Goal: Task Accomplishment & Management: Complete application form

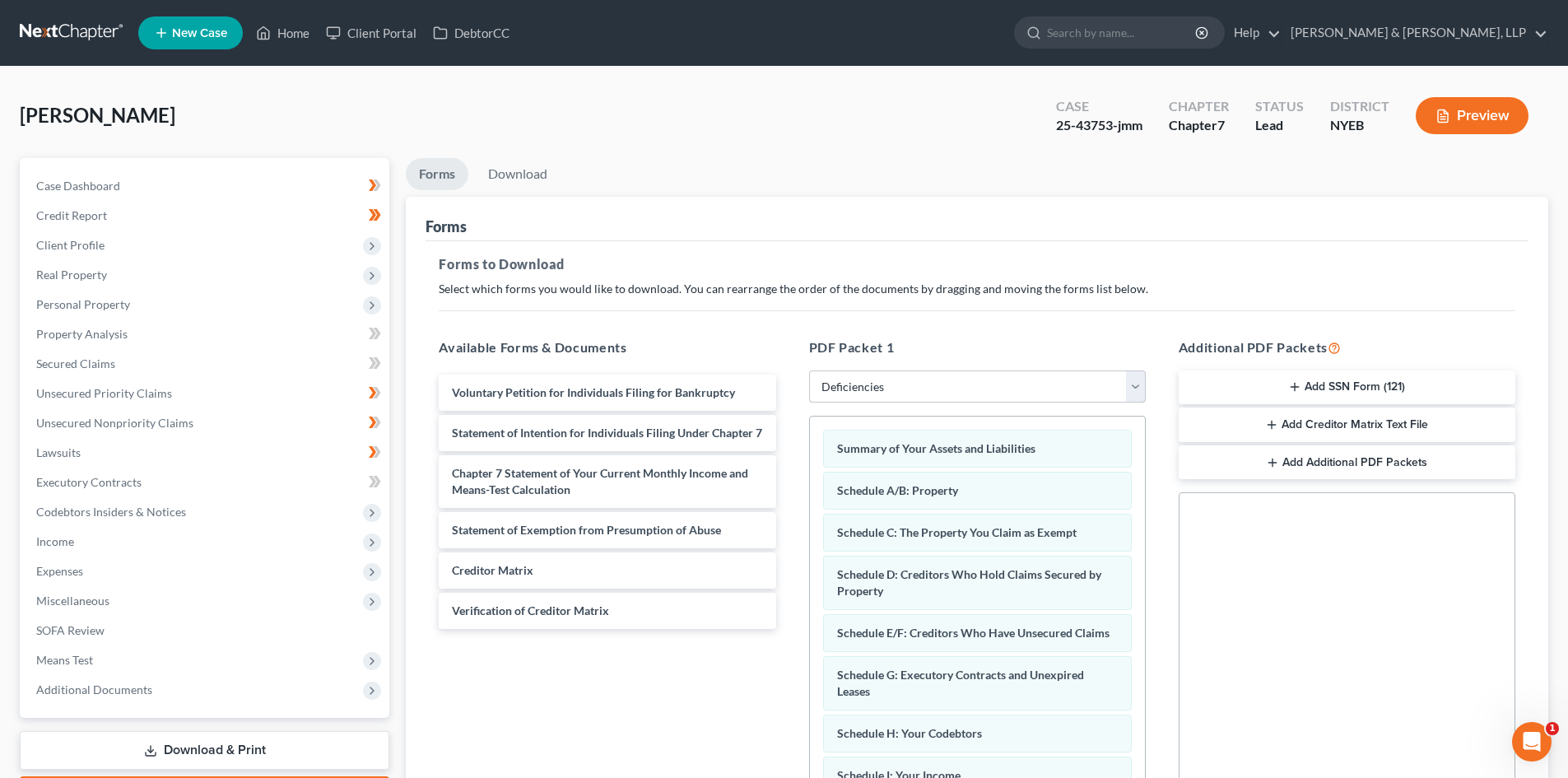
click at [956, 397] on select "Choose Default Petition PDF Packet Complete Bankruptcy Petition (all forms and …" at bounding box center [977, 387] width 336 height 33
select select "2"
click at [809, 370] on select "Choose Default Petition PDF Packet Complete Bankruptcy Petition (all forms and …" at bounding box center [977, 387] width 336 height 33
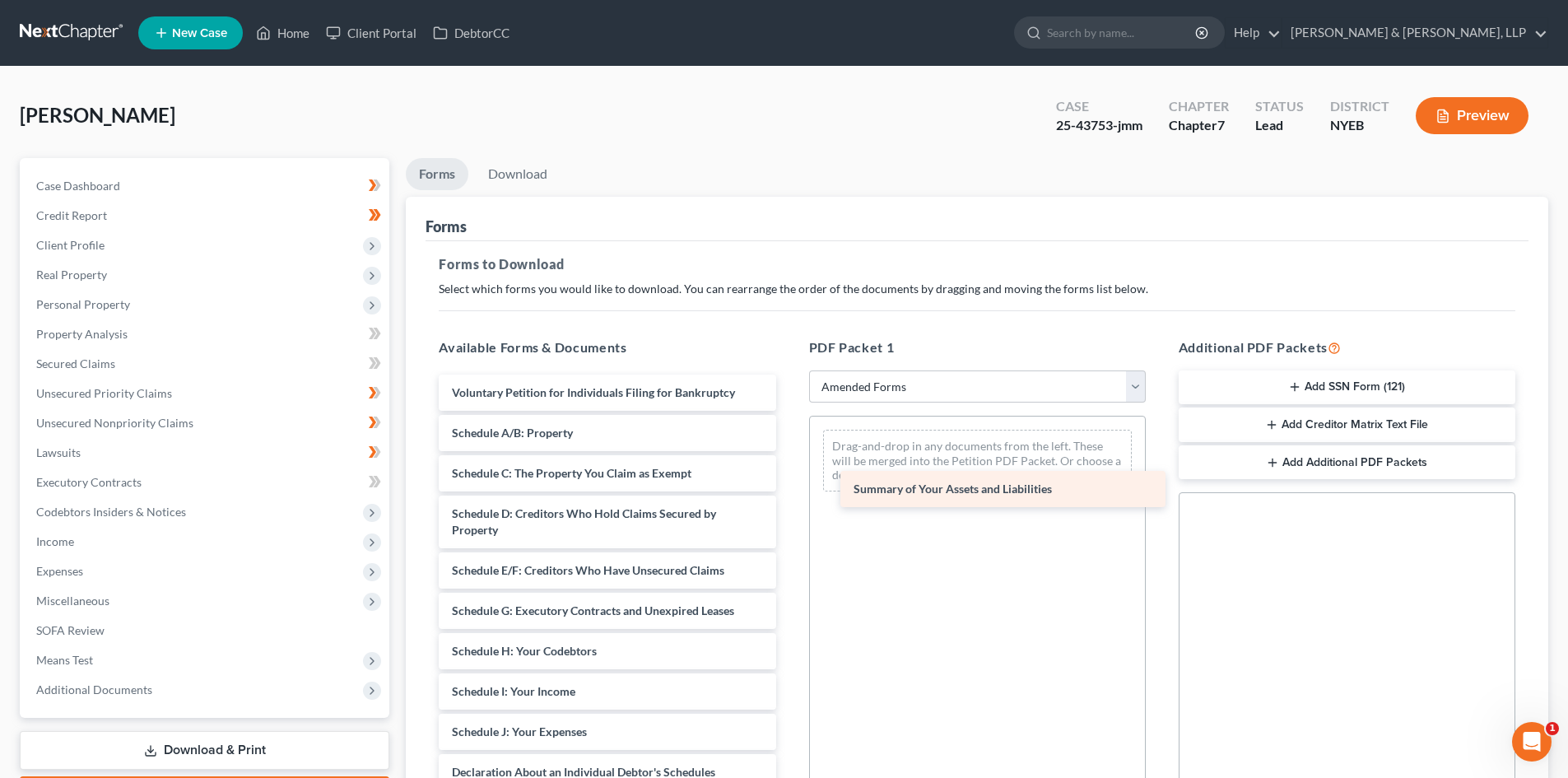
drag, startPoint x: 554, startPoint y: 431, endPoint x: 956, endPoint y: 487, distance: 405.9
click at [788, 487] on div "Summary of Your Assets and Liabilities Voluntary Petition for Individuals Filin…" at bounding box center [607, 768] width 363 height 787
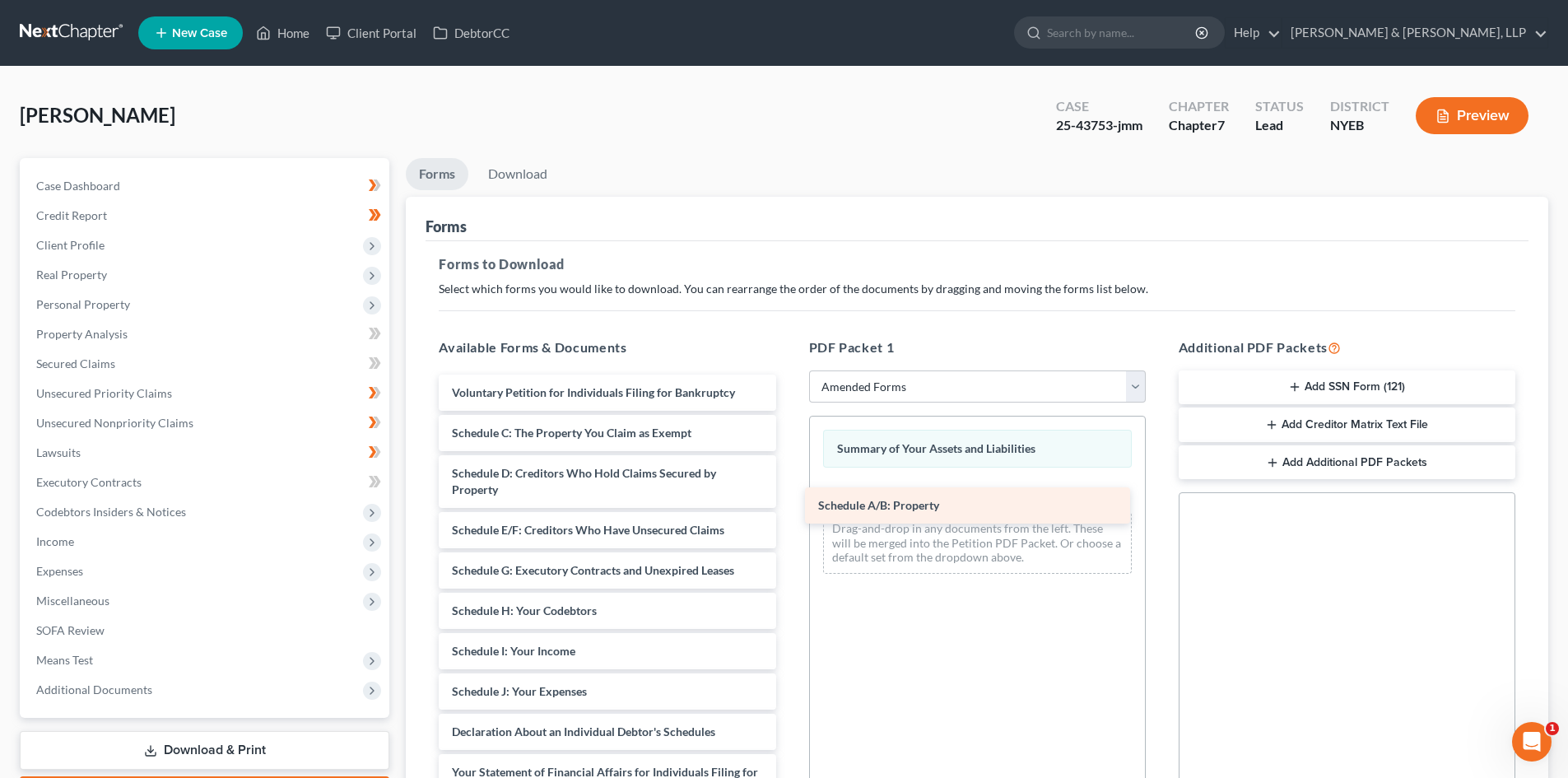
drag, startPoint x: 559, startPoint y: 426, endPoint x: 926, endPoint y: 499, distance: 374.2
click at [788, 499] on div "Schedule A/B: Property Voluntary Petition for Individuals Filing for Bankruptcy…" at bounding box center [607, 748] width 363 height 747
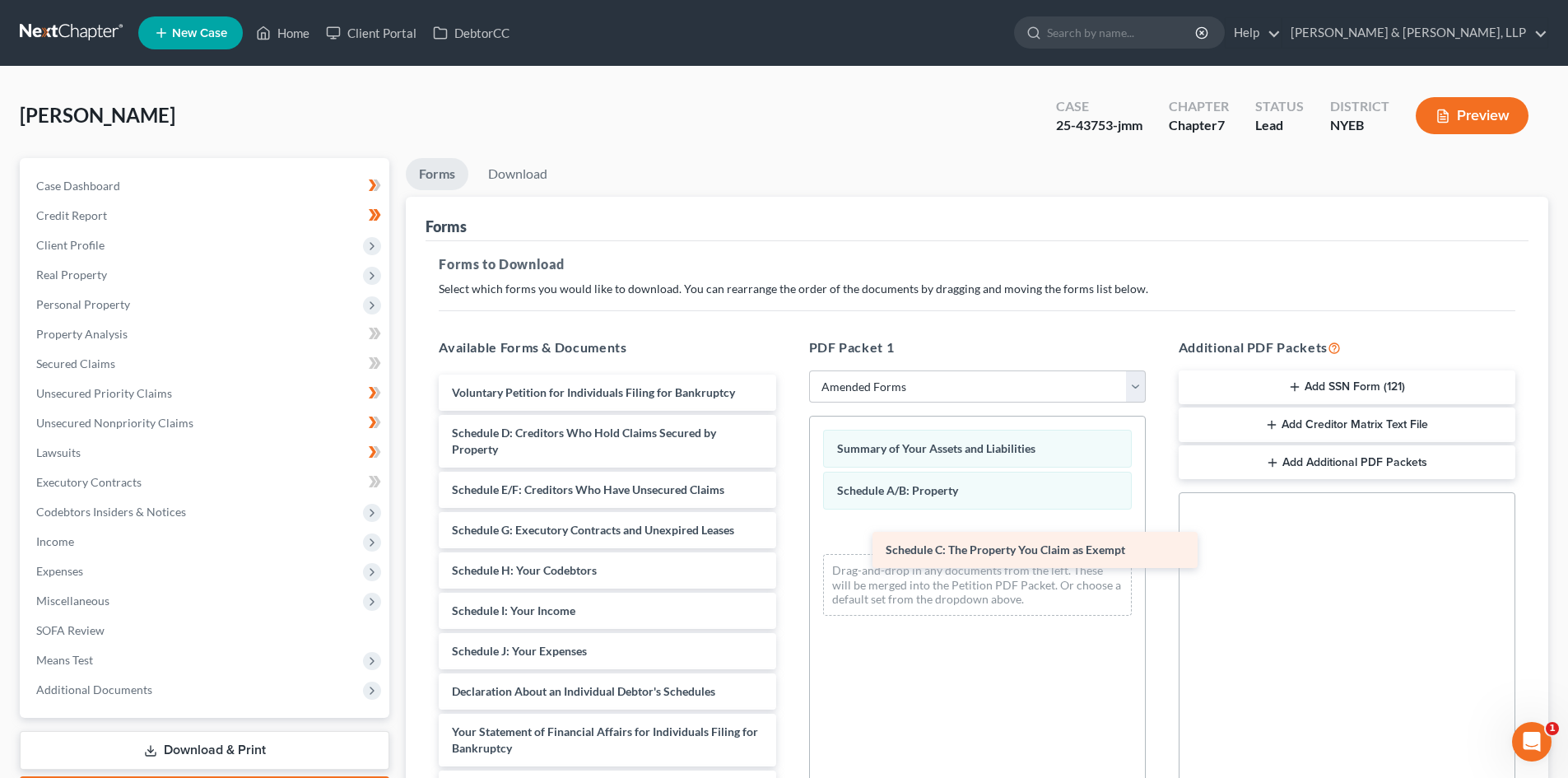
drag, startPoint x: 607, startPoint y: 432, endPoint x: 1039, endPoint y: 549, distance: 447.6
click at [788, 549] on div "Schedule C: The Property You Claim as Exempt Voluntary Petition for Individuals…" at bounding box center [607, 727] width 363 height 707
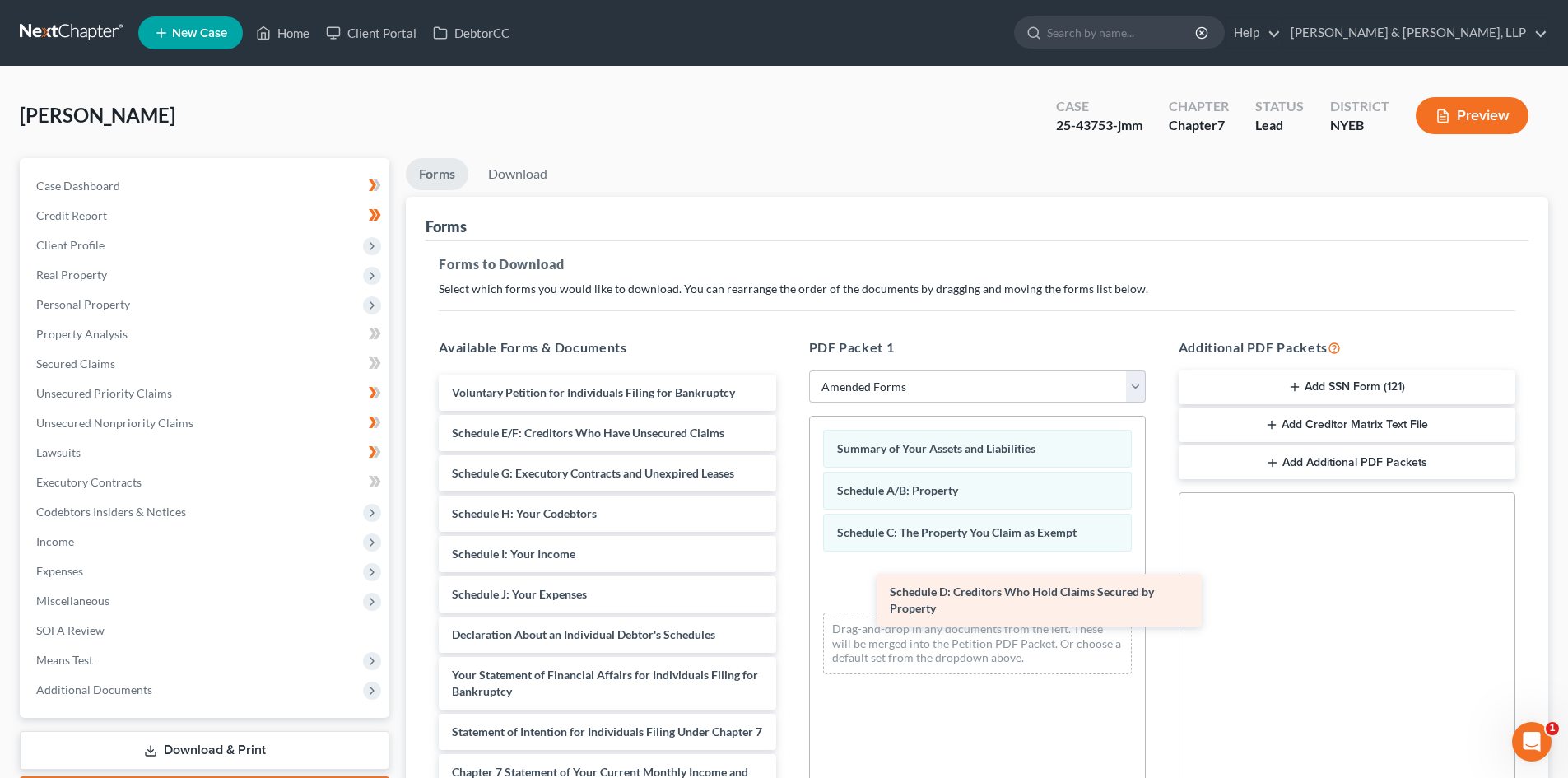
drag, startPoint x: 525, startPoint y: 443, endPoint x: 962, endPoint y: 602, distance: 465.0
click at [788, 602] on div "Schedule D: Creditors Who Hold Claims Secured by Property Voluntary Petition fo…" at bounding box center [607, 699] width 363 height 650
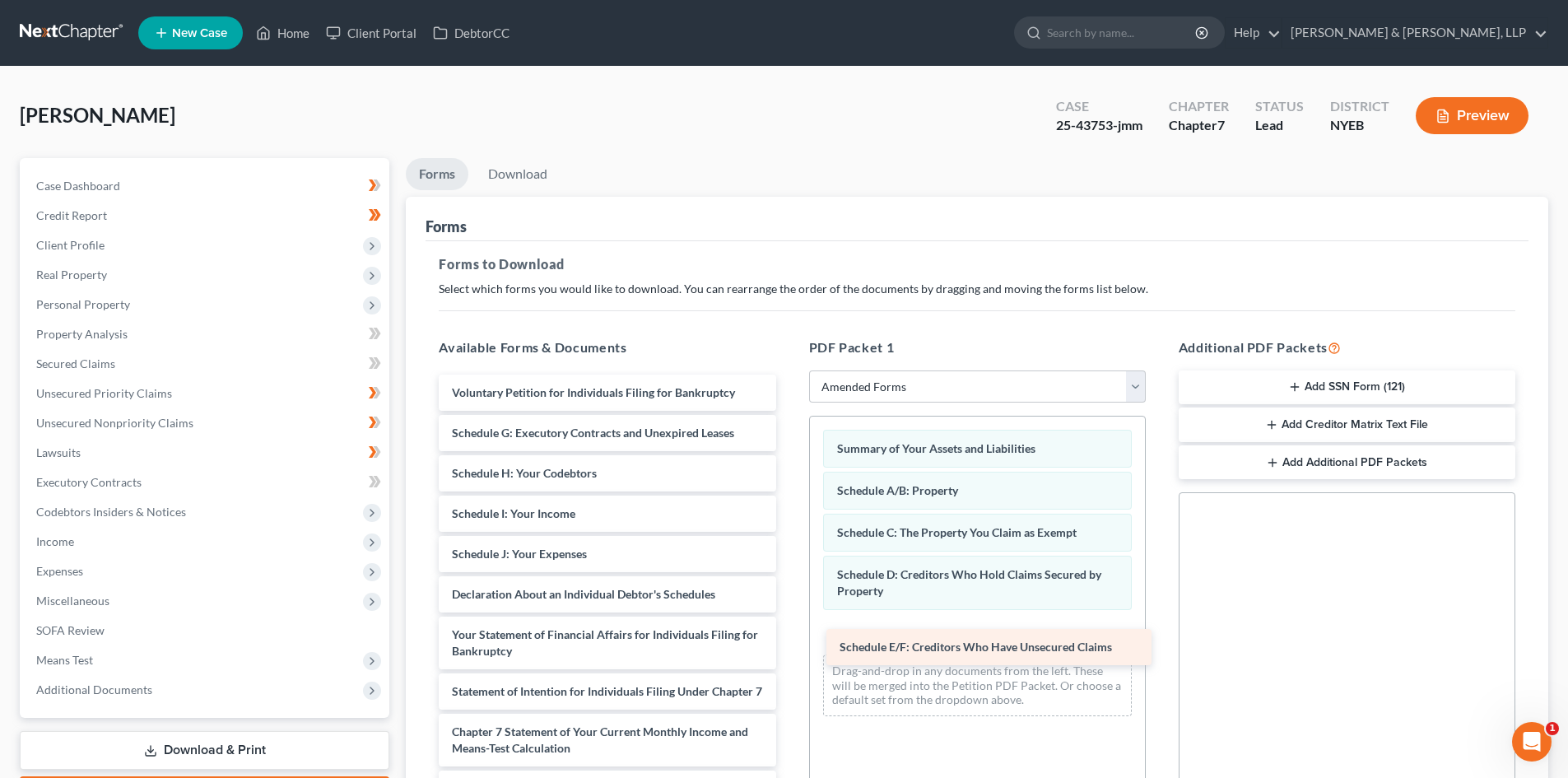
drag, startPoint x: 661, startPoint y: 434, endPoint x: 1048, endPoint y: 648, distance: 442.2
click at [788, 648] on div "Schedule E/F: Creditors Who Have Unsecured Claims Voluntary Petition for Indivi…" at bounding box center [607, 679] width 363 height 610
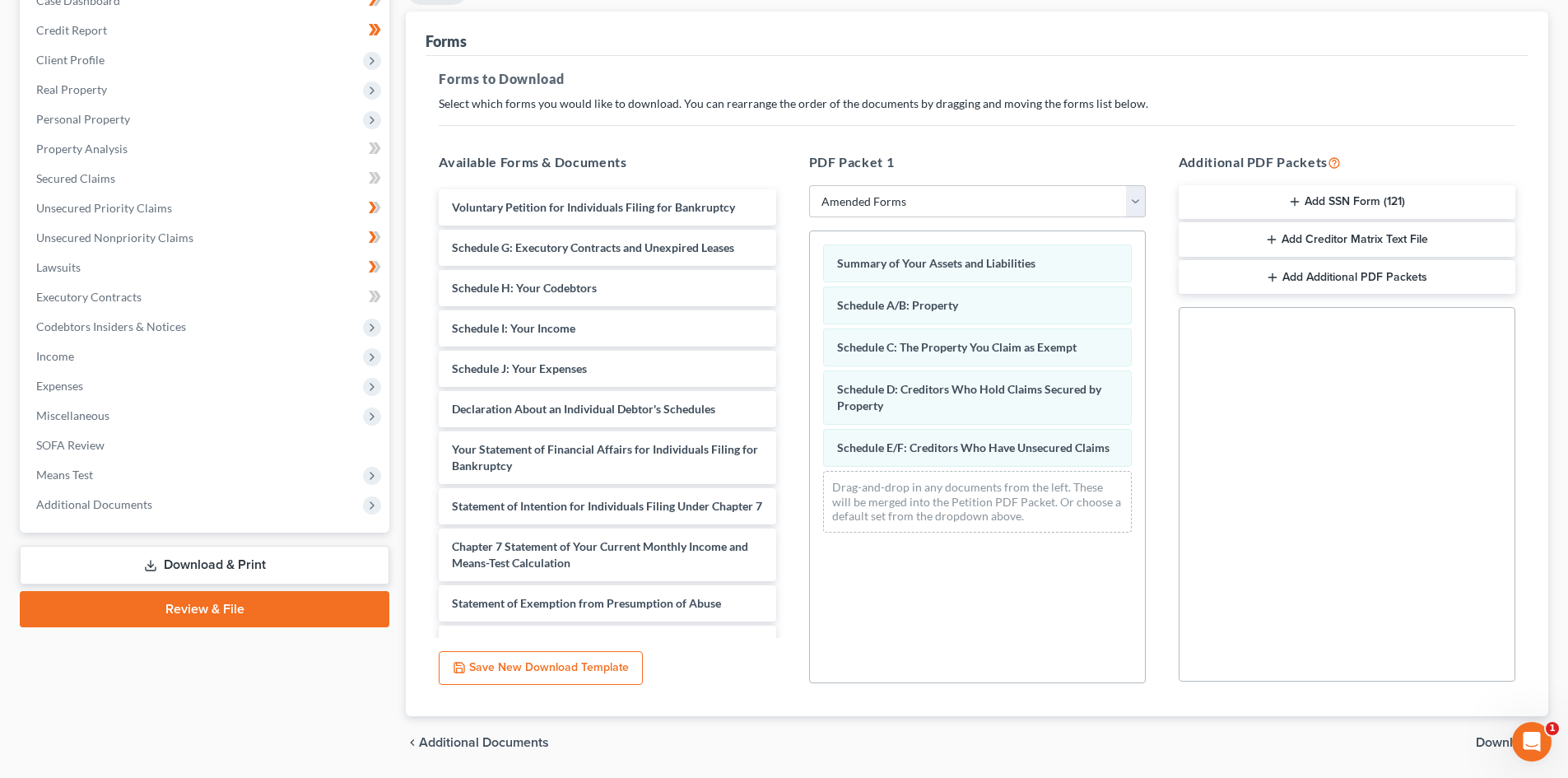
scroll to position [239, 0]
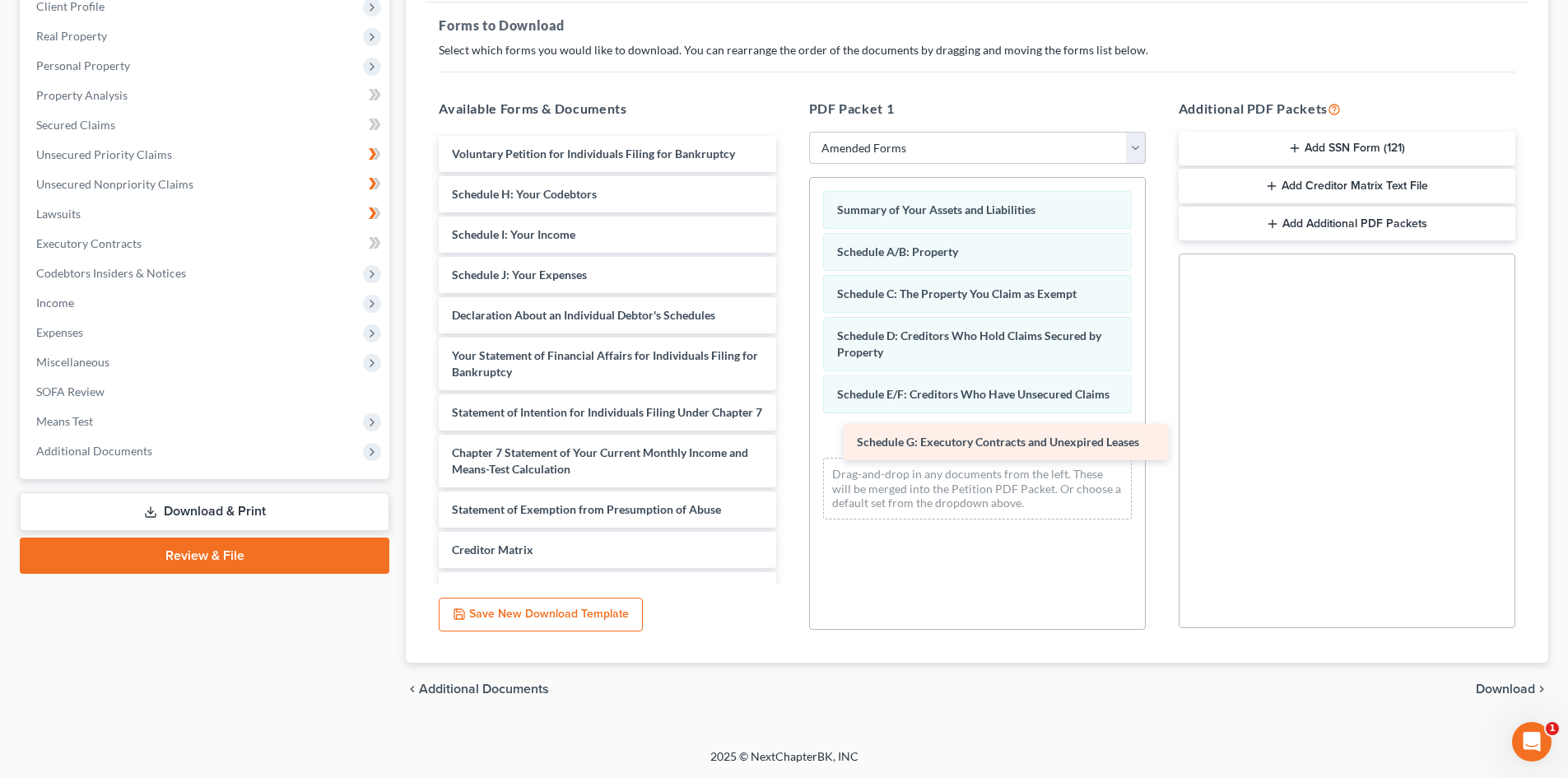
drag, startPoint x: 596, startPoint y: 188, endPoint x: 994, endPoint y: 432, distance: 466.8
click at [788, 432] on div "Schedule G: Executory Contracts and Unexpired Leases Voluntary Petition for Ind…" at bounding box center [607, 420] width 363 height 569
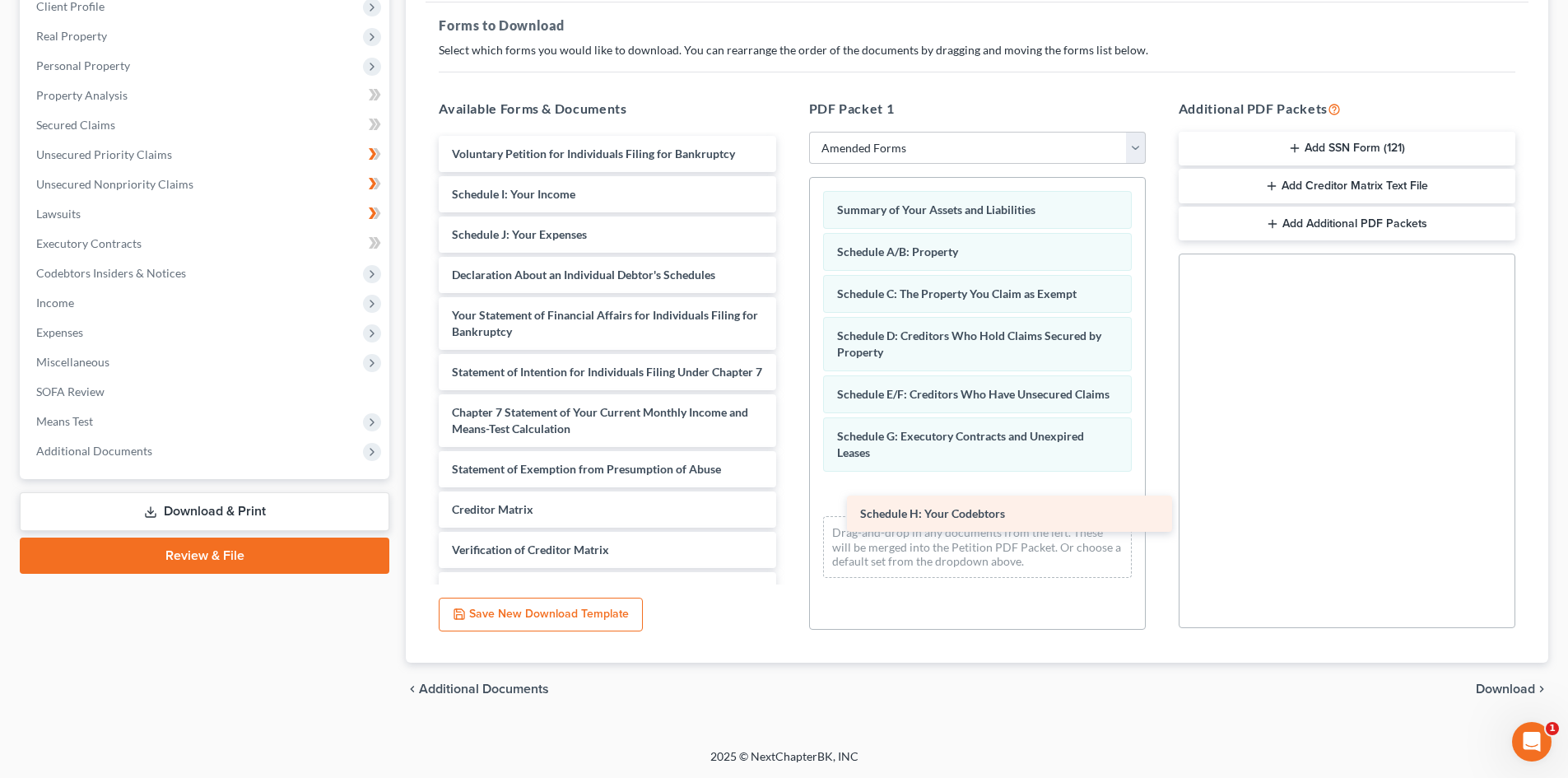
drag, startPoint x: 570, startPoint y: 199, endPoint x: 979, endPoint y: 519, distance: 519.3
click at [788, 519] on div "Schedule H: Your Codebtors Voluntary Petition for Individuals Filing for Bankru…" at bounding box center [607, 400] width 363 height 529
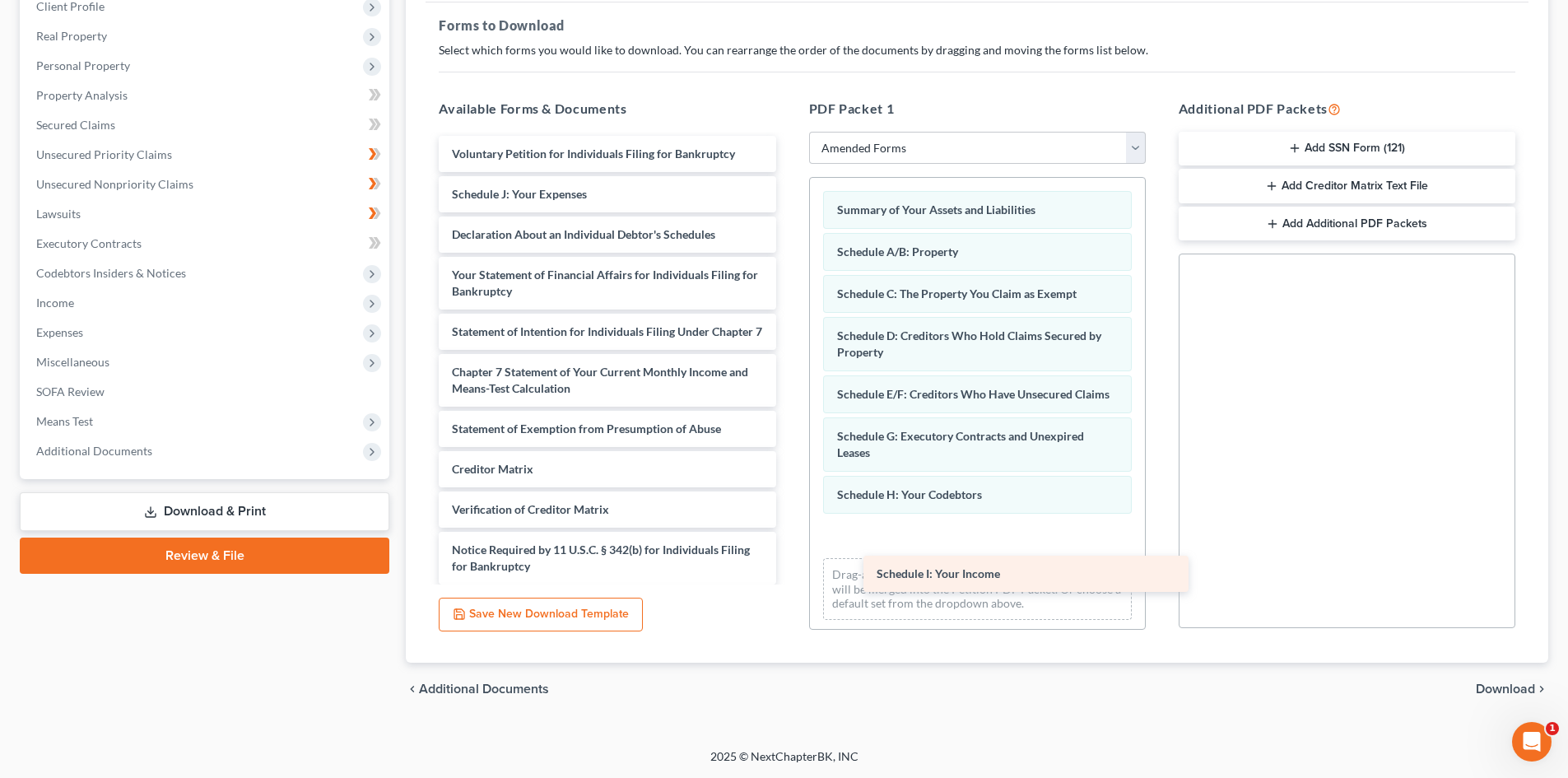
drag, startPoint x: 588, startPoint y: 209, endPoint x: 990, endPoint y: 557, distance: 531.7
click at [788, 557] on div "Schedule I: Your Income Voluntary Petition for Individuals Filing for Bankruptc…" at bounding box center [607, 380] width 363 height 489
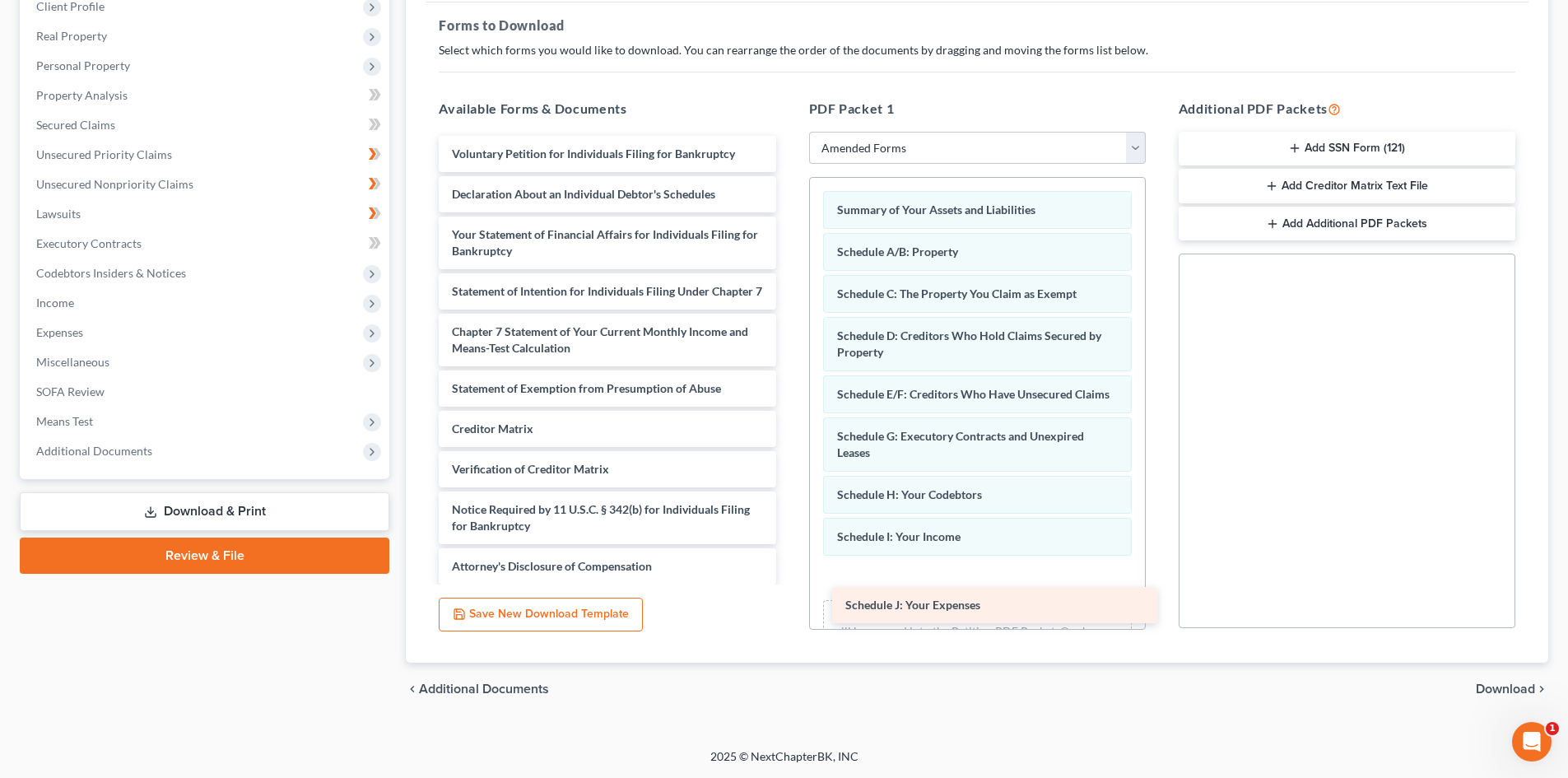
drag, startPoint x: 604, startPoint y: 184, endPoint x: 997, endPoint y: 593, distance: 567.2
click at [788, 584] on div "Schedule J: Your Expenses Voluntary Petition for Individuals Filing for Bankrup…" at bounding box center [607, 360] width 363 height 448
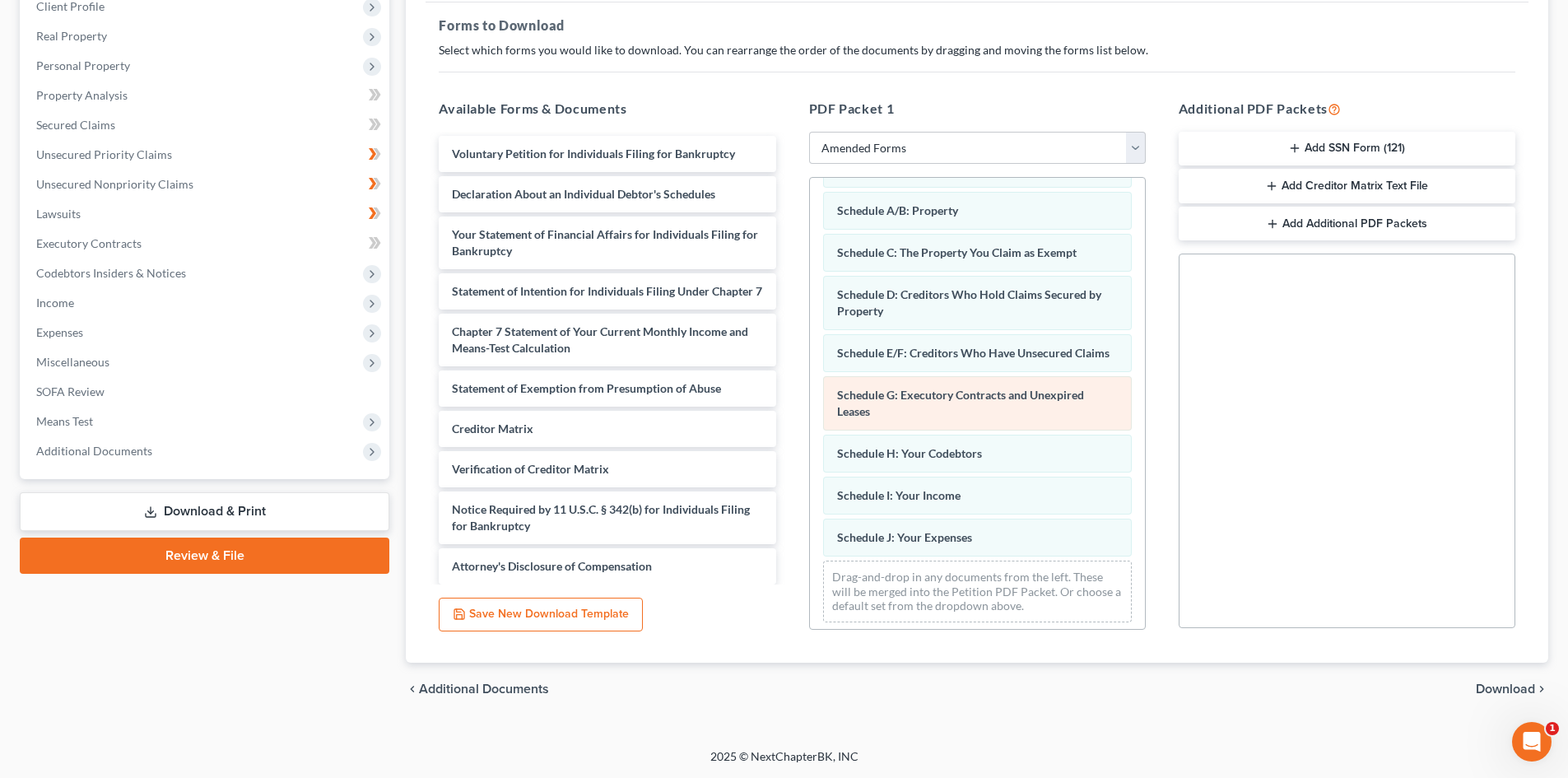
scroll to position [64, 0]
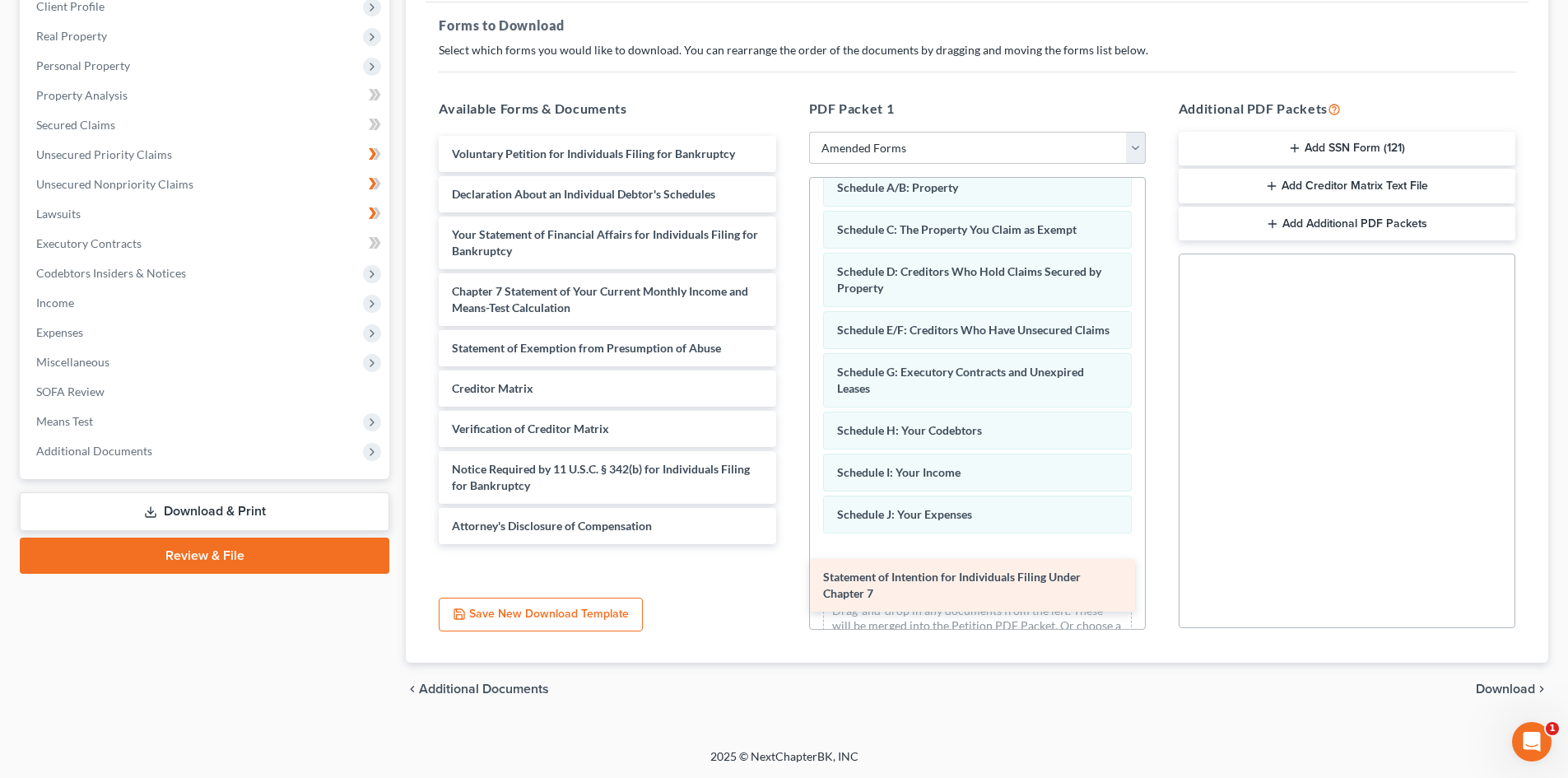
drag, startPoint x: 612, startPoint y: 299, endPoint x: 985, endPoint y: 582, distance: 468.2
click at [788, 544] on div "Statement of Intention for Individuals Filing Under Chapter 7 Voluntary Petitio…" at bounding box center [607, 340] width 363 height 408
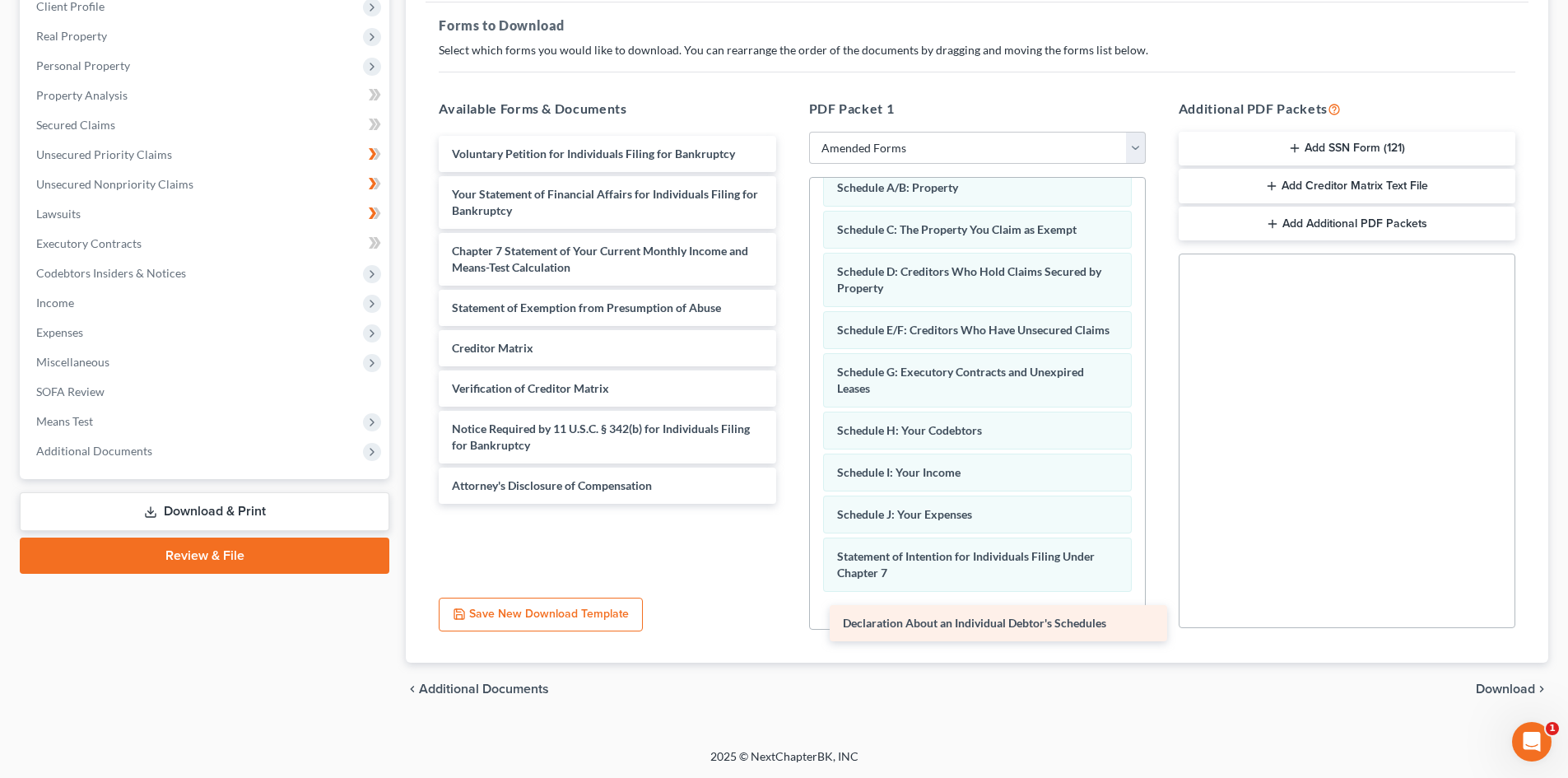
drag, startPoint x: 651, startPoint y: 199, endPoint x: 1042, endPoint y: 628, distance: 580.4
click at [788, 504] on div "Declaration About an Individual Debtor's Schedules Voluntary Petition for Indiv…" at bounding box center [607, 320] width 363 height 368
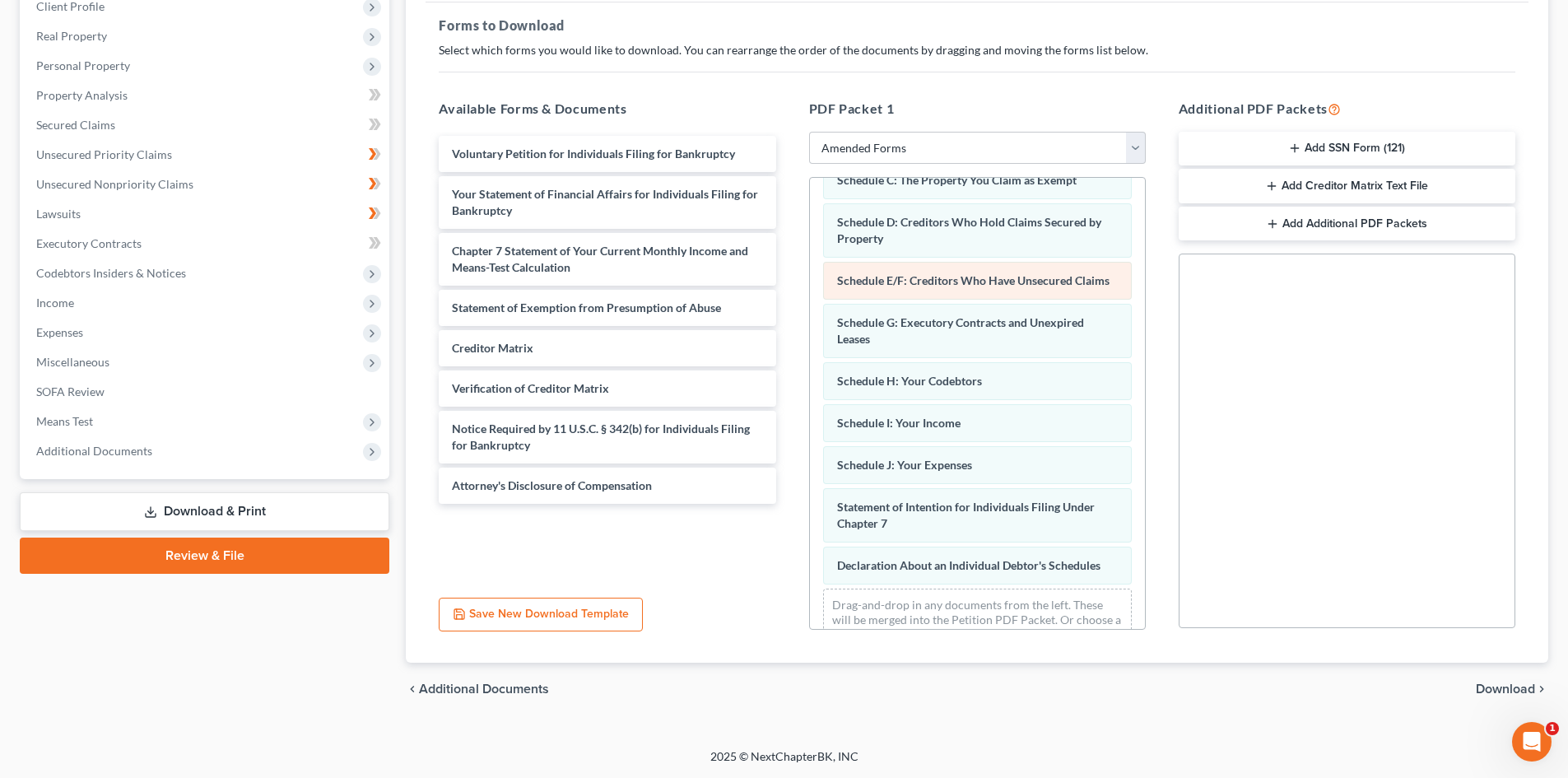
scroll to position [165, 0]
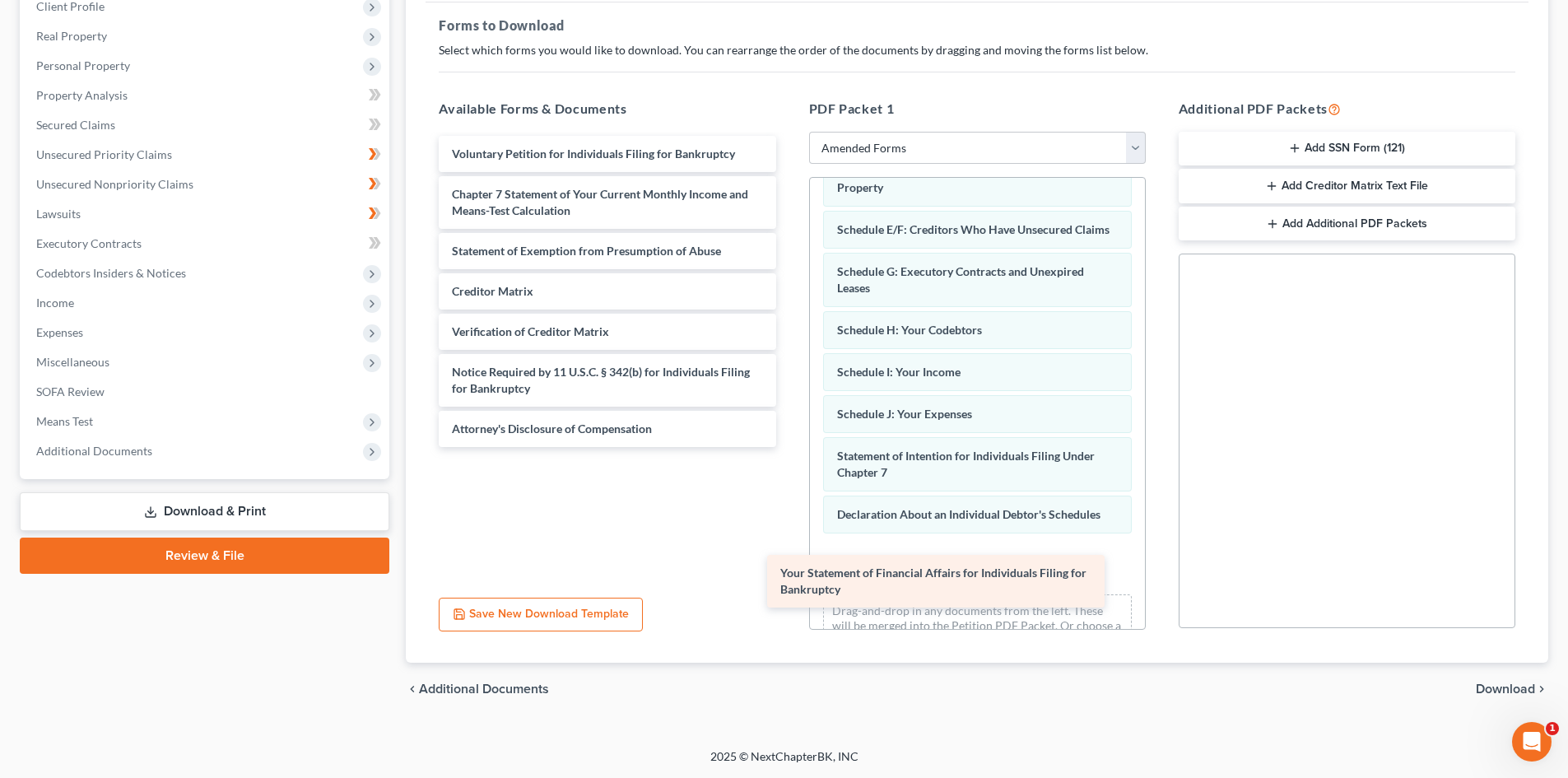
drag, startPoint x: 632, startPoint y: 205, endPoint x: 965, endPoint y: 582, distance: 503.0
click at [788, 447] on div "Your Statement of Financial Affairs for Individuals Filing for Bankruptcy Volun…" at bounding box center [607, 291] width 363 height 311
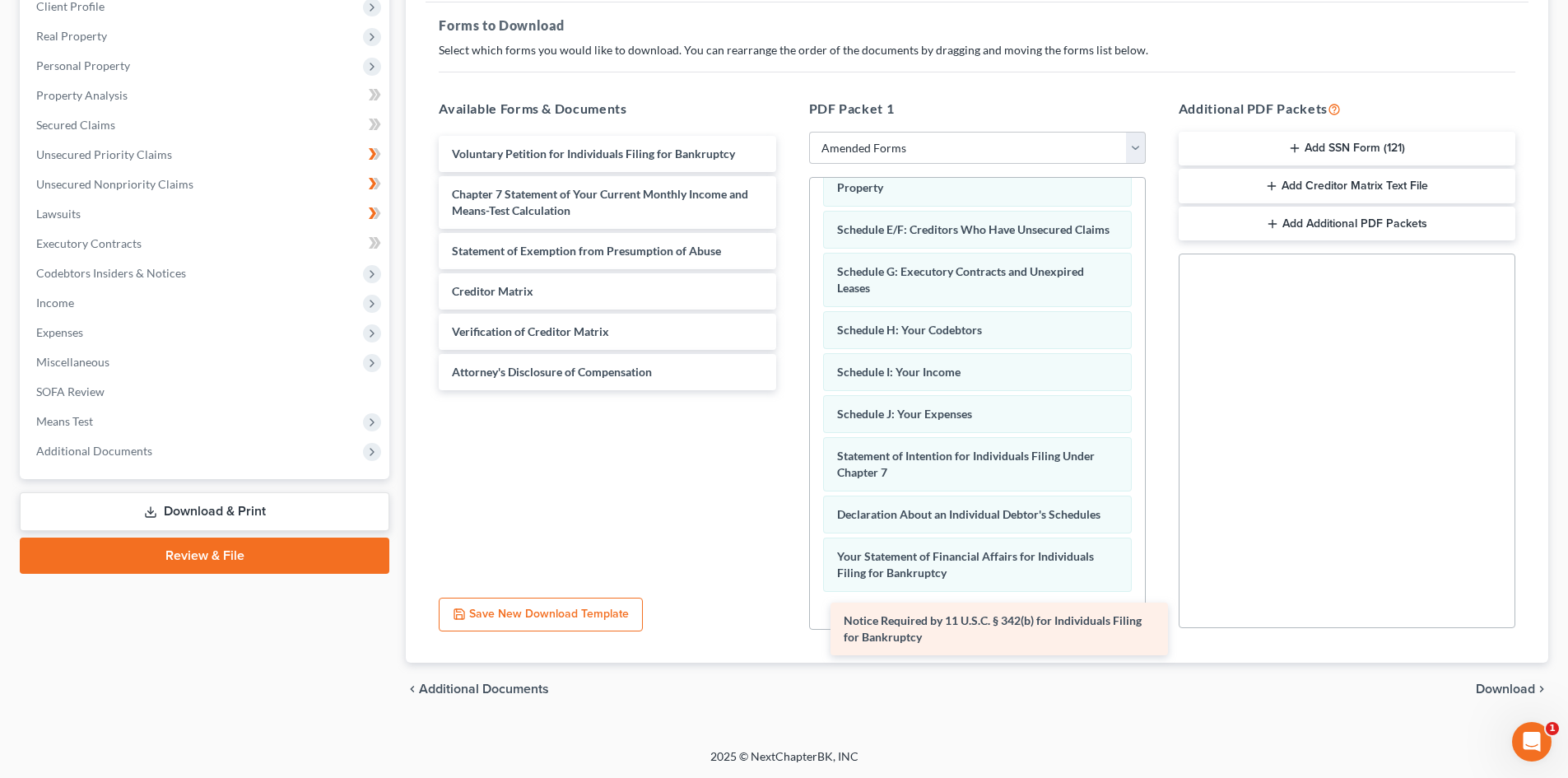
drag, startPoint x: 626, startPoint y: 376, endPoint x: 1018, endPoint y: 625, distance: 464.4
click at [788, 390] on div "Notice Required by 11 U.S.C. § 342(b) for Individuals Filing for Bankruptcy Vol…" at bounding box center [607, 263] width 363 height 254
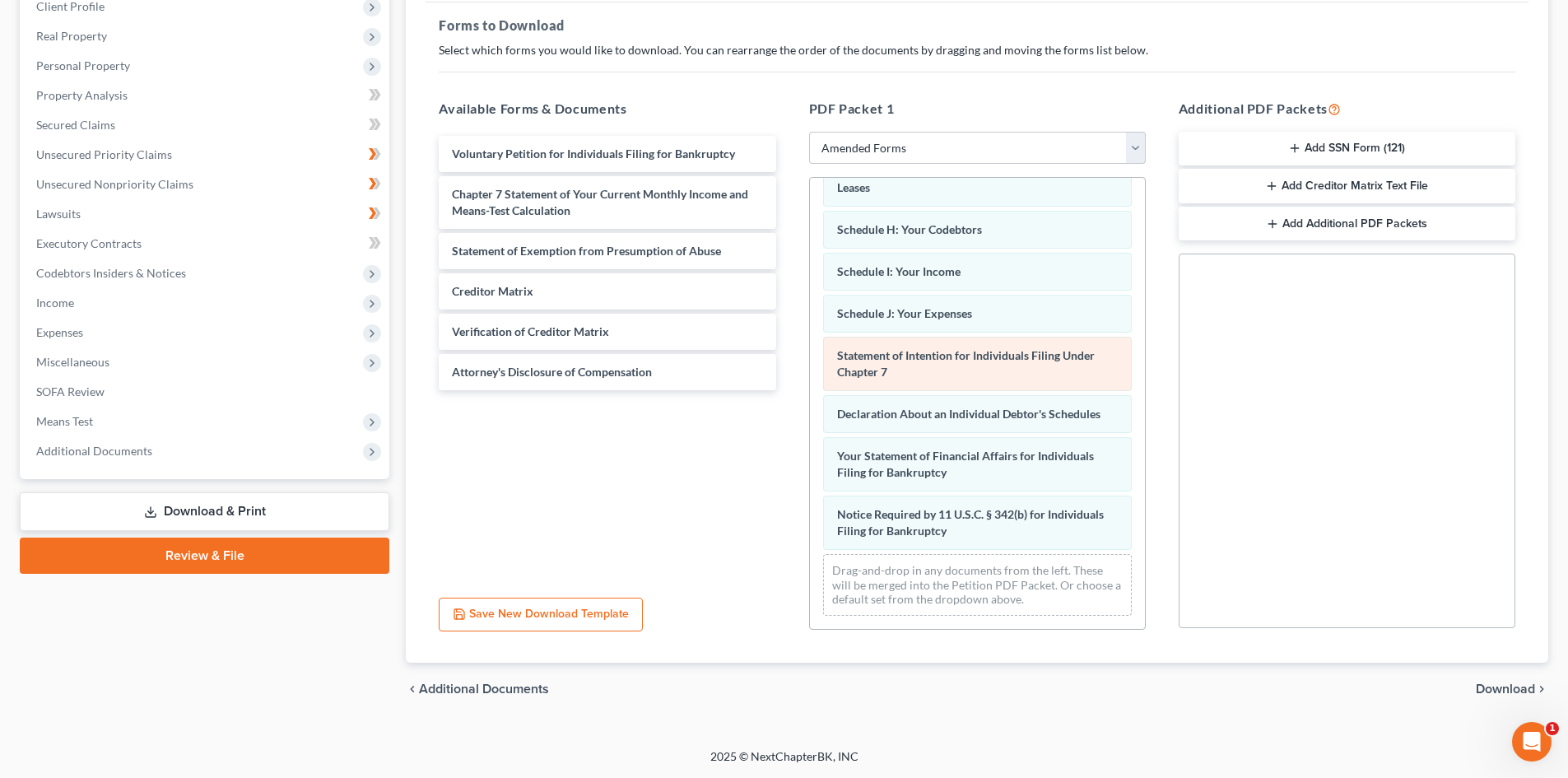
scroll to position [282, 0]
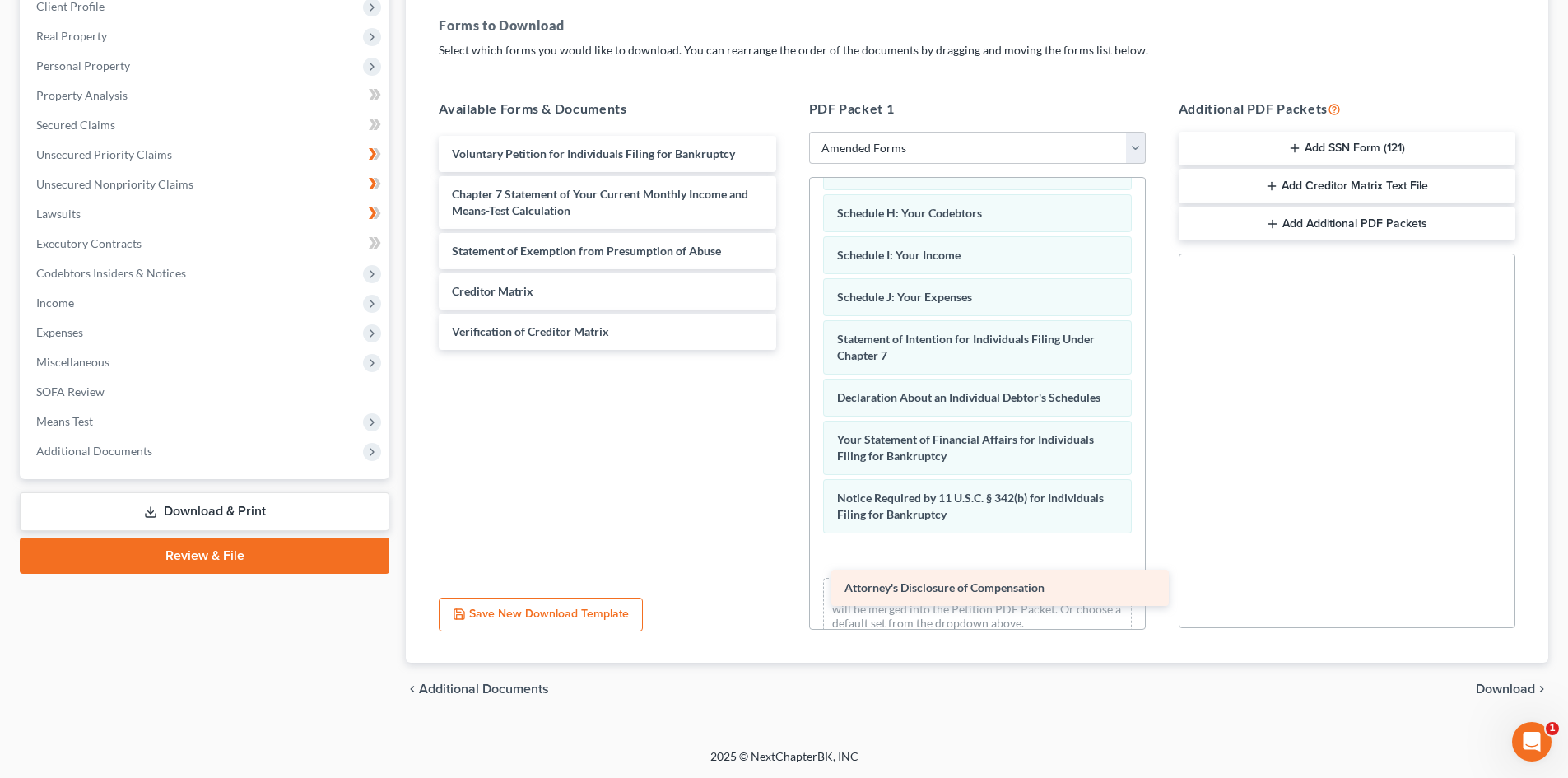
drag, startPoint x: 569, startPoint y: 379, endPoint x: 961, endPoint y: 592, distance: 446.1
click at [788, 350] on div "Attorney's Disclosure of Compensation Voluntary Petition for Individuals Filing…" at bounding box center [607, 243] width 363 height 214
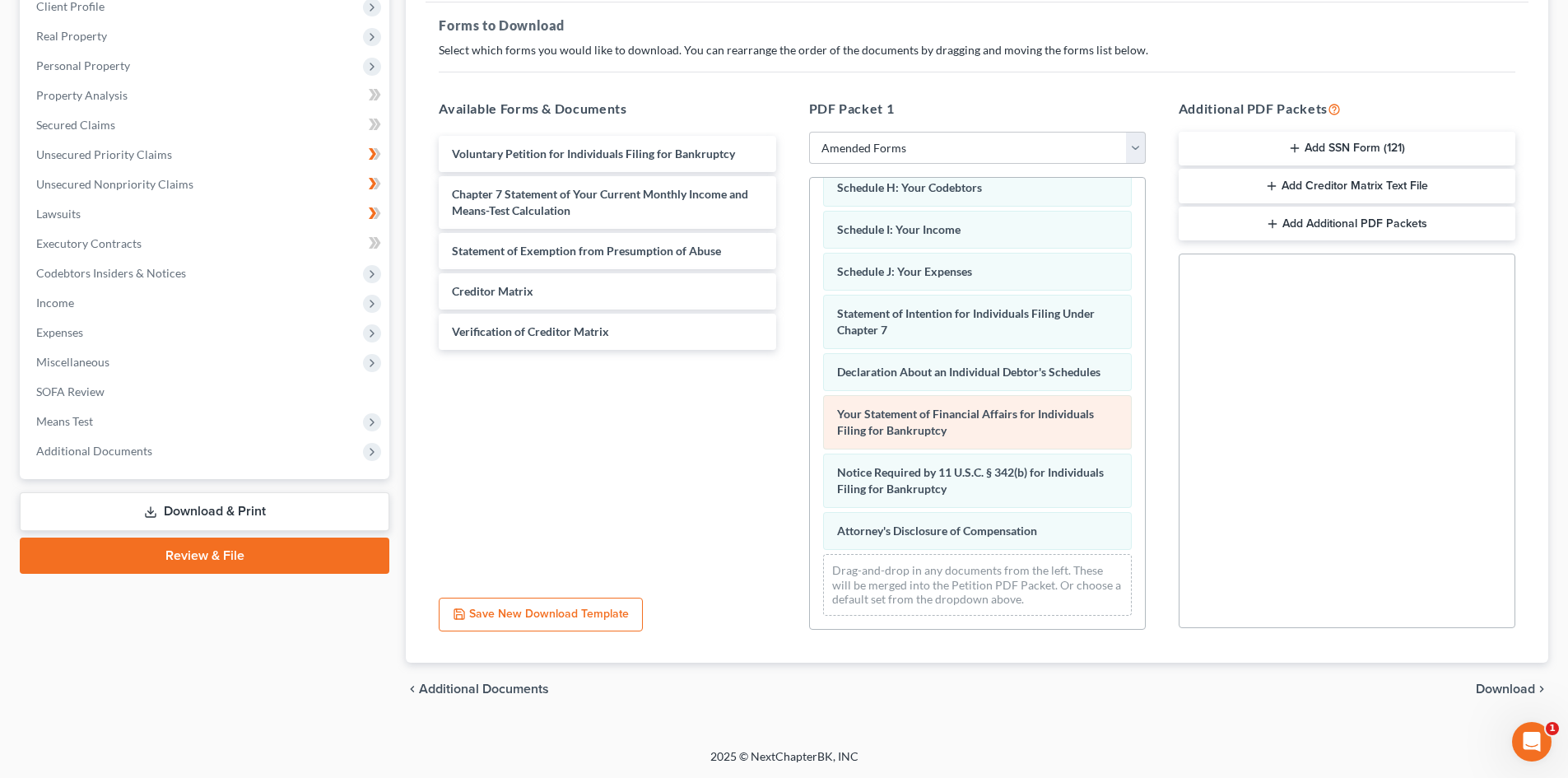
scroll to position [323, 0]
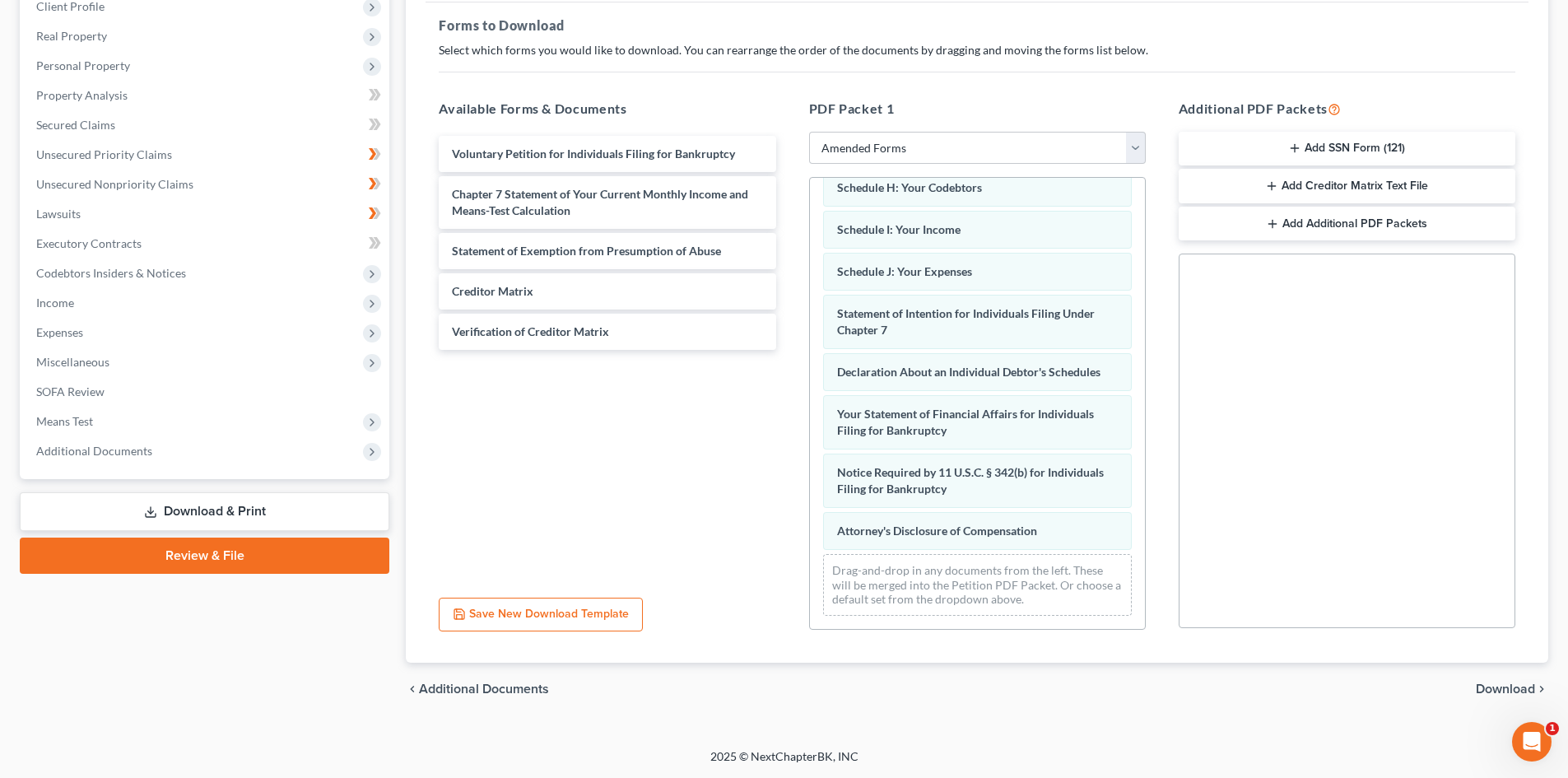
click at [1488, 687] on span "Download" at bounding box center [1506, 689] width 60 height 13
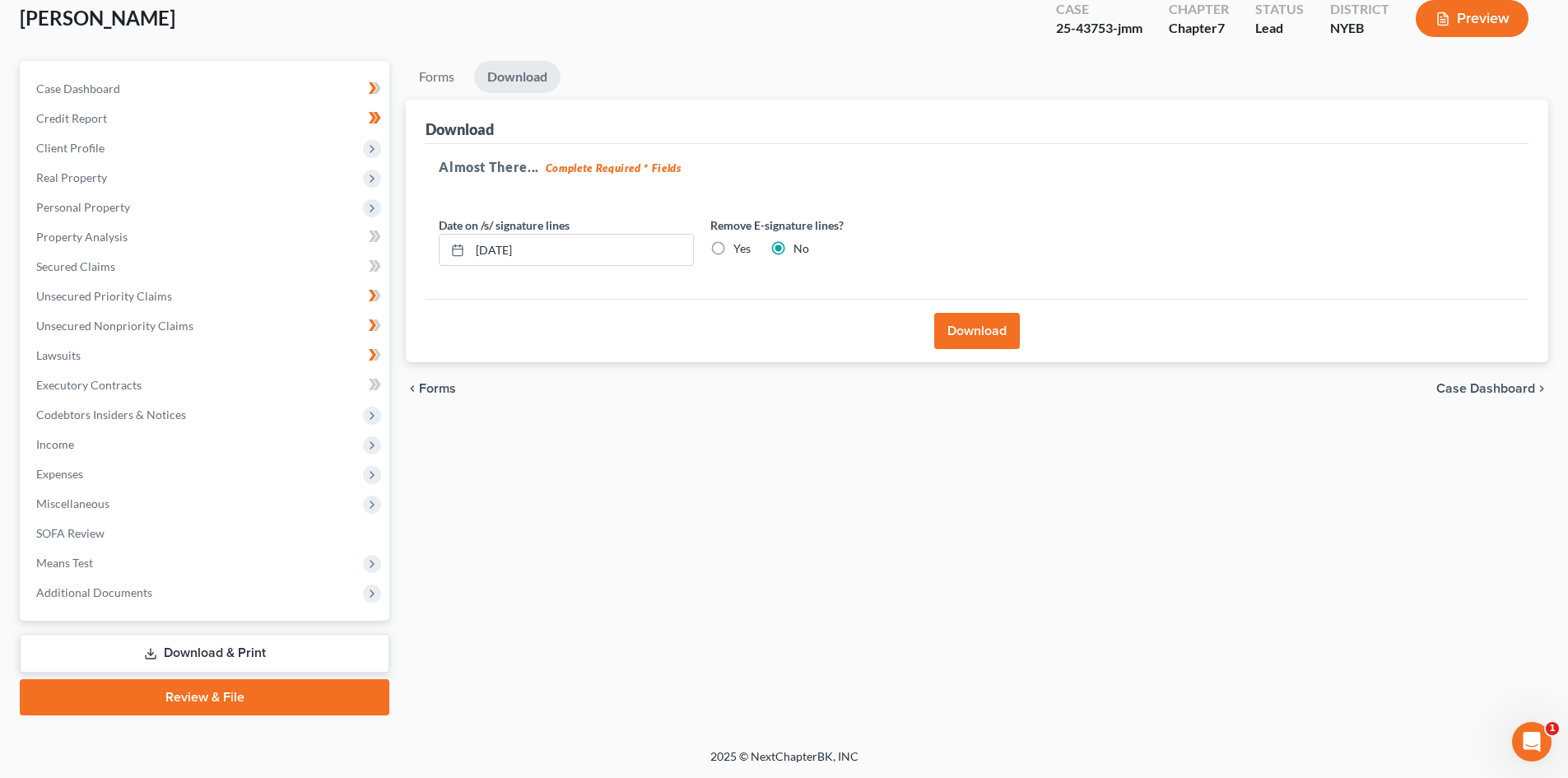
click at [975, 324] on button "Download" at bounding box center [976, 331] width 85 height 36
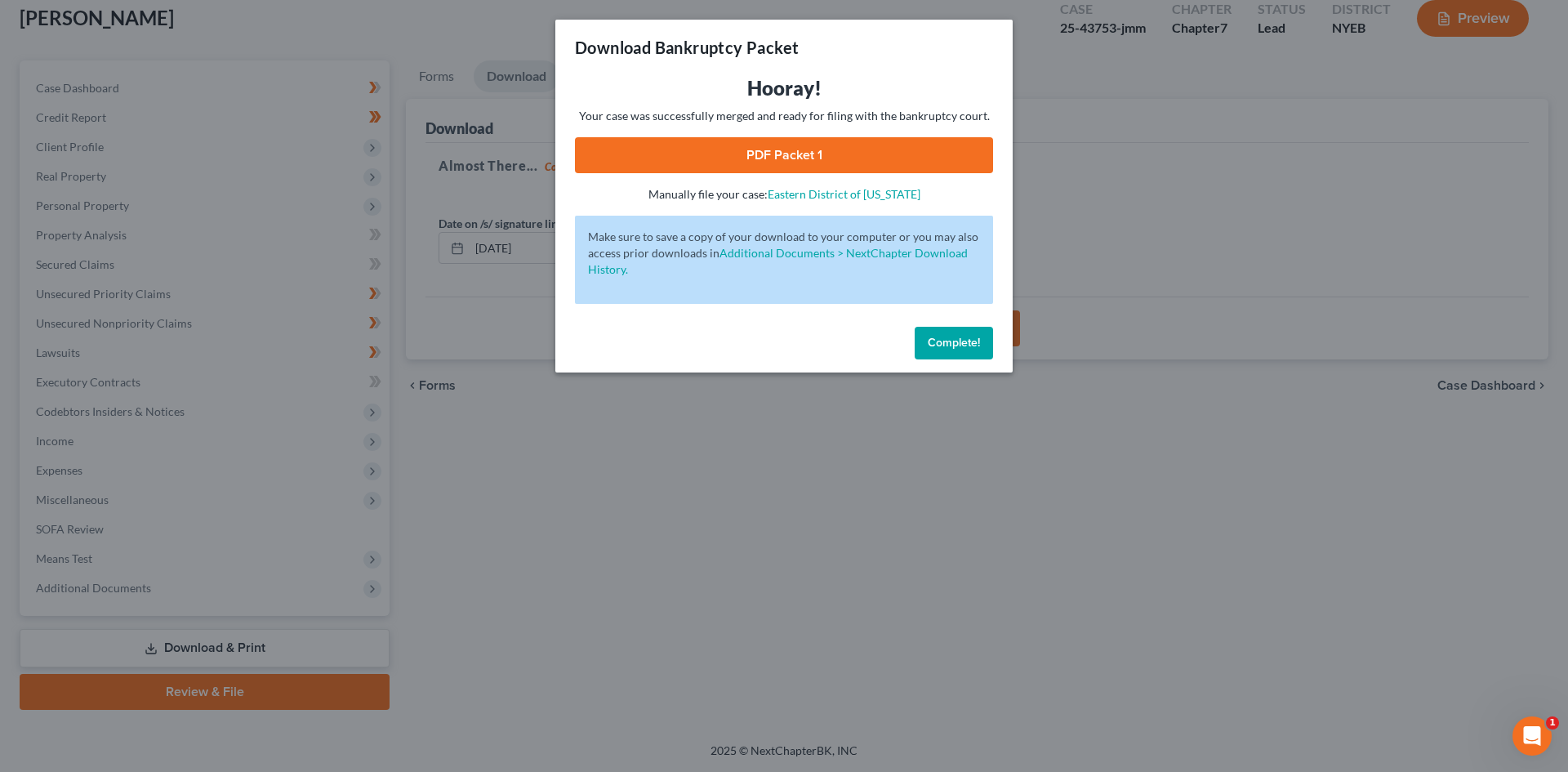
click at [902, 159] on link "PDF Packet 1" at bounding box center [784, 155] width 419 height 36
click at [987, 351] on button "Complete!" at bounding box center [953, 343] width 78 height 33
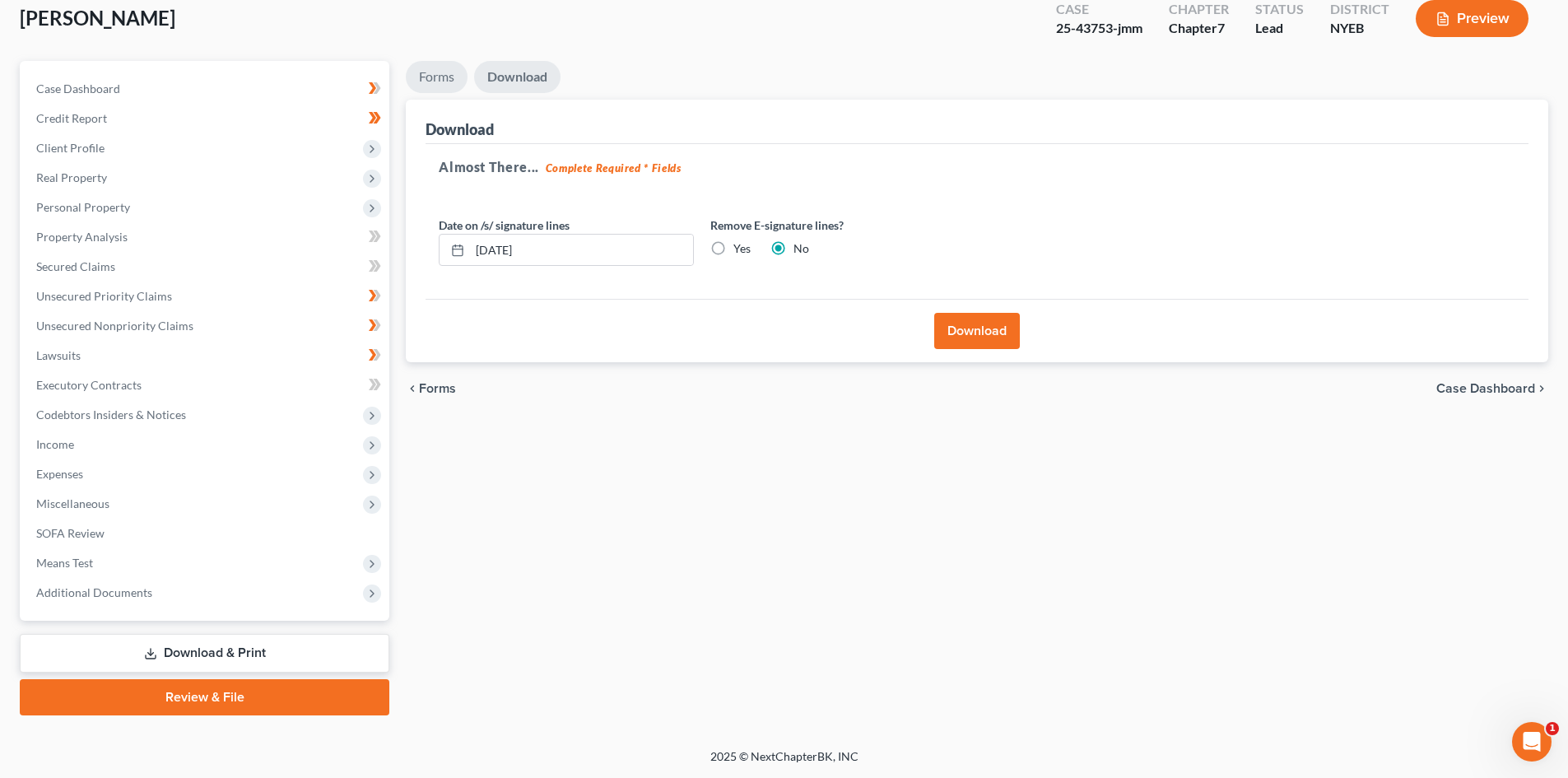
click at [457, 85] on link "Forms" at bounding box center [437, 76] width 61 height 32
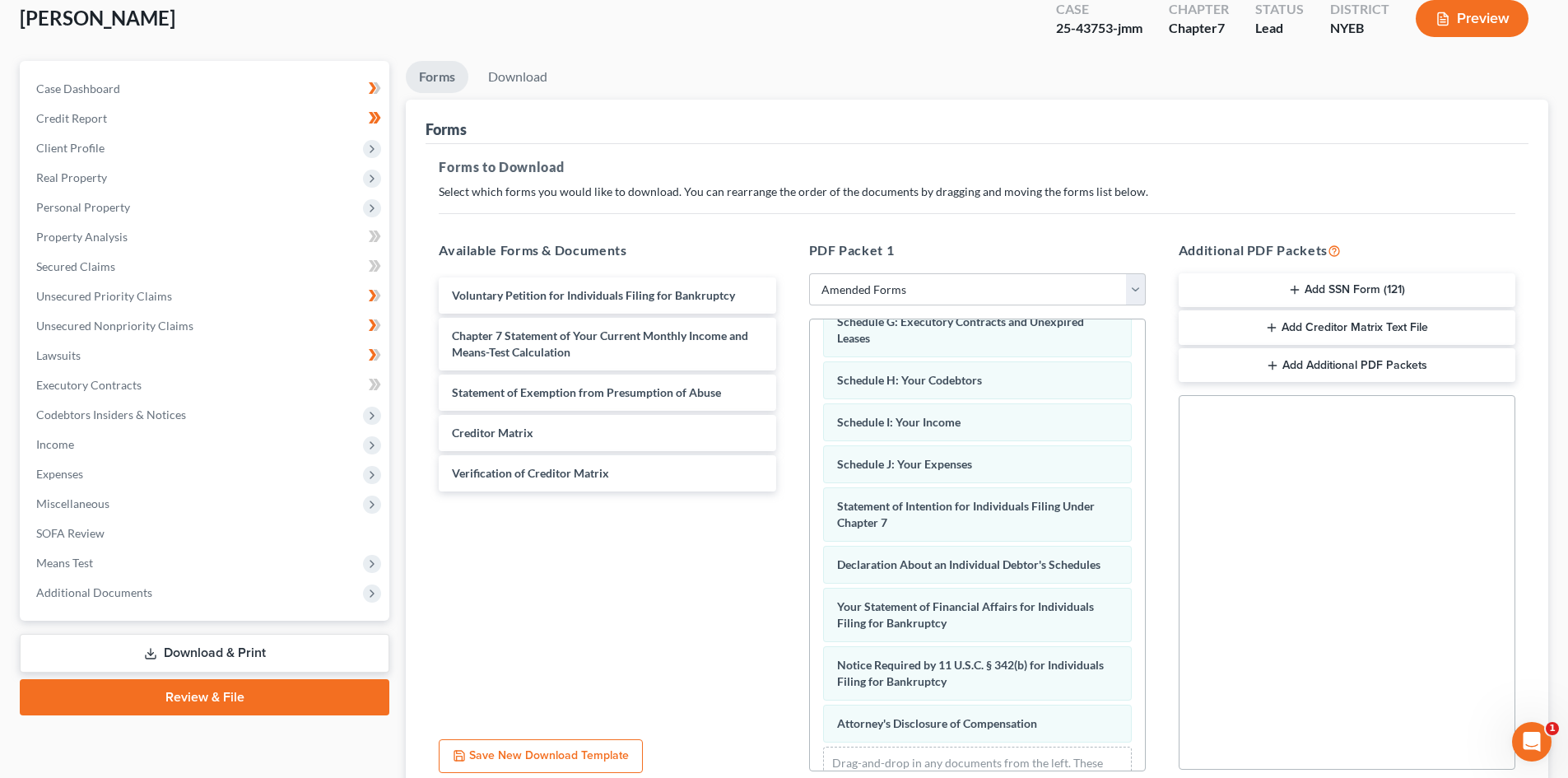
scroll to position [159, 0]
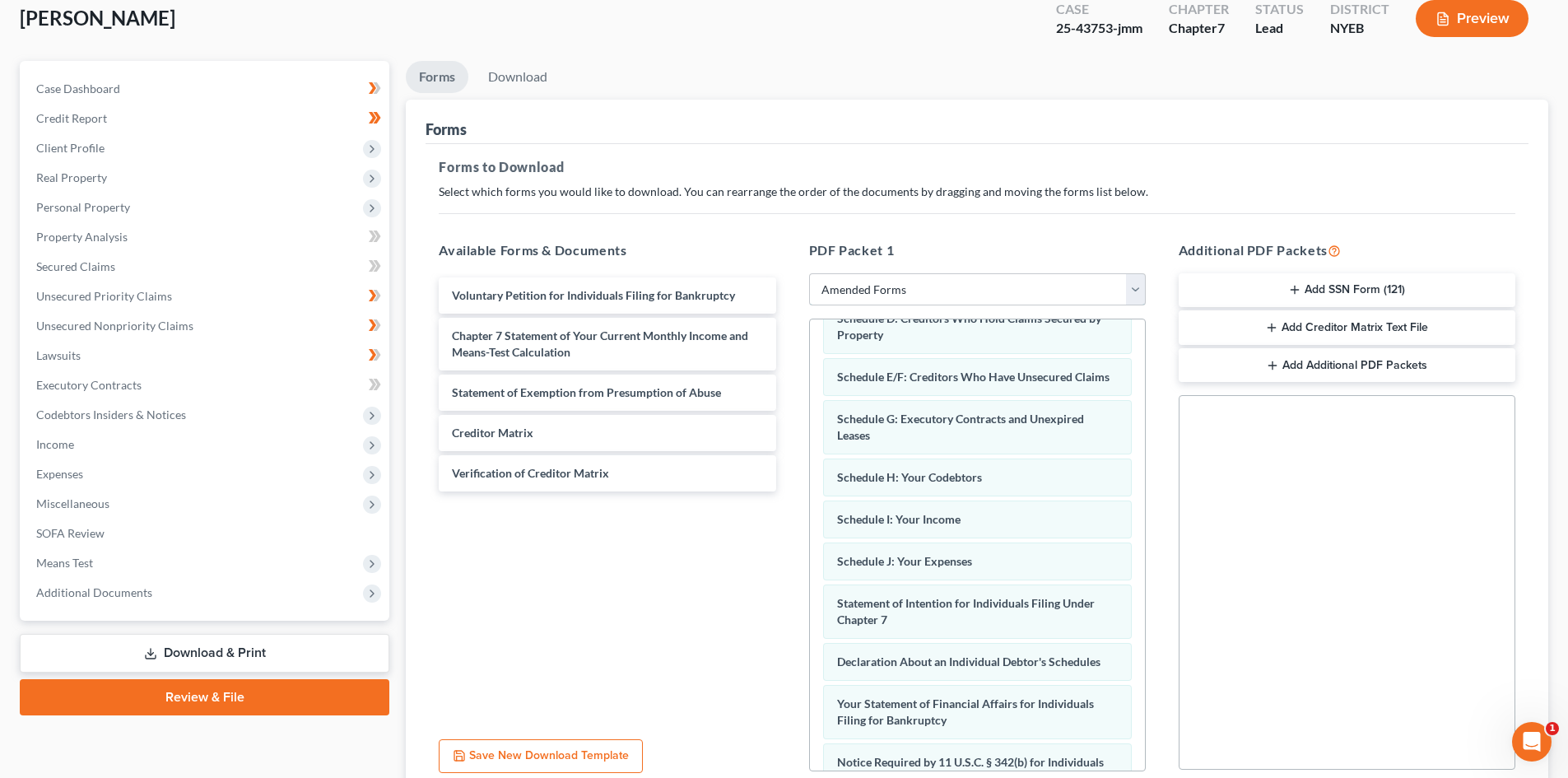
click at [932, 277] on select "Choose Default Petition PDF Packet Complete Bankruptcy Petition (all forms and …" at bounding box center [977, 290] width 336 height 33
click at [809, 273] on select "Choose Default Petition PDF Packet Complete Bankruptcy Petition (all forms and …" at bounding box center [977, 290] width 336 height 33
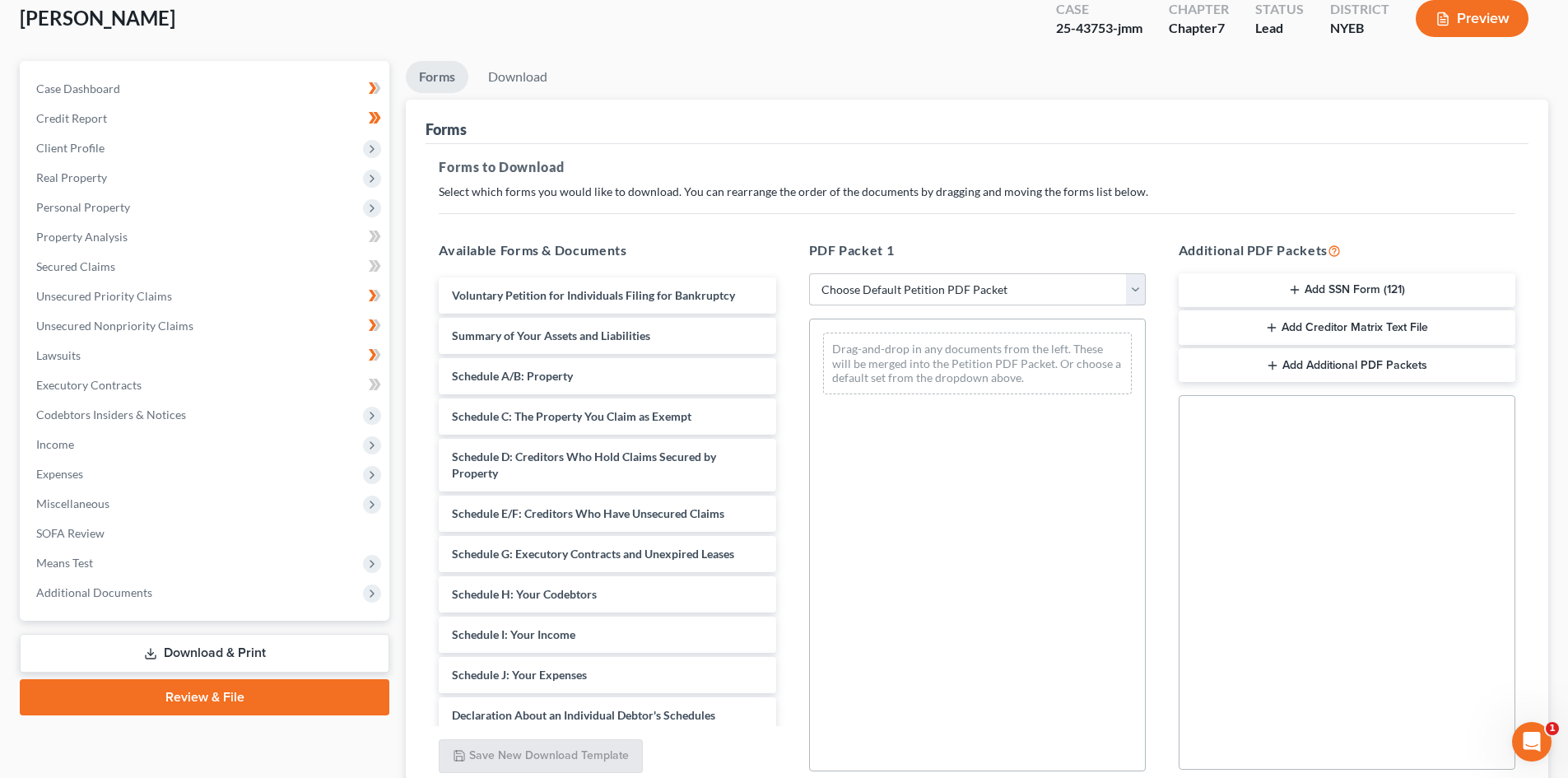
scroll to position [0, 0]
click at [932, 302] on select "Choose Default Petition PDF Packet Complete Bankruptcy Petition (all forms and …" at bounding box center [977, 290] width 336 height 33
select select "2"
click at [809, 273] on select "Choose Default Petition PDF Packet Complete Bankruptcy Petition (all forms and …" at bounding box center [977, 290] width 336 height 33
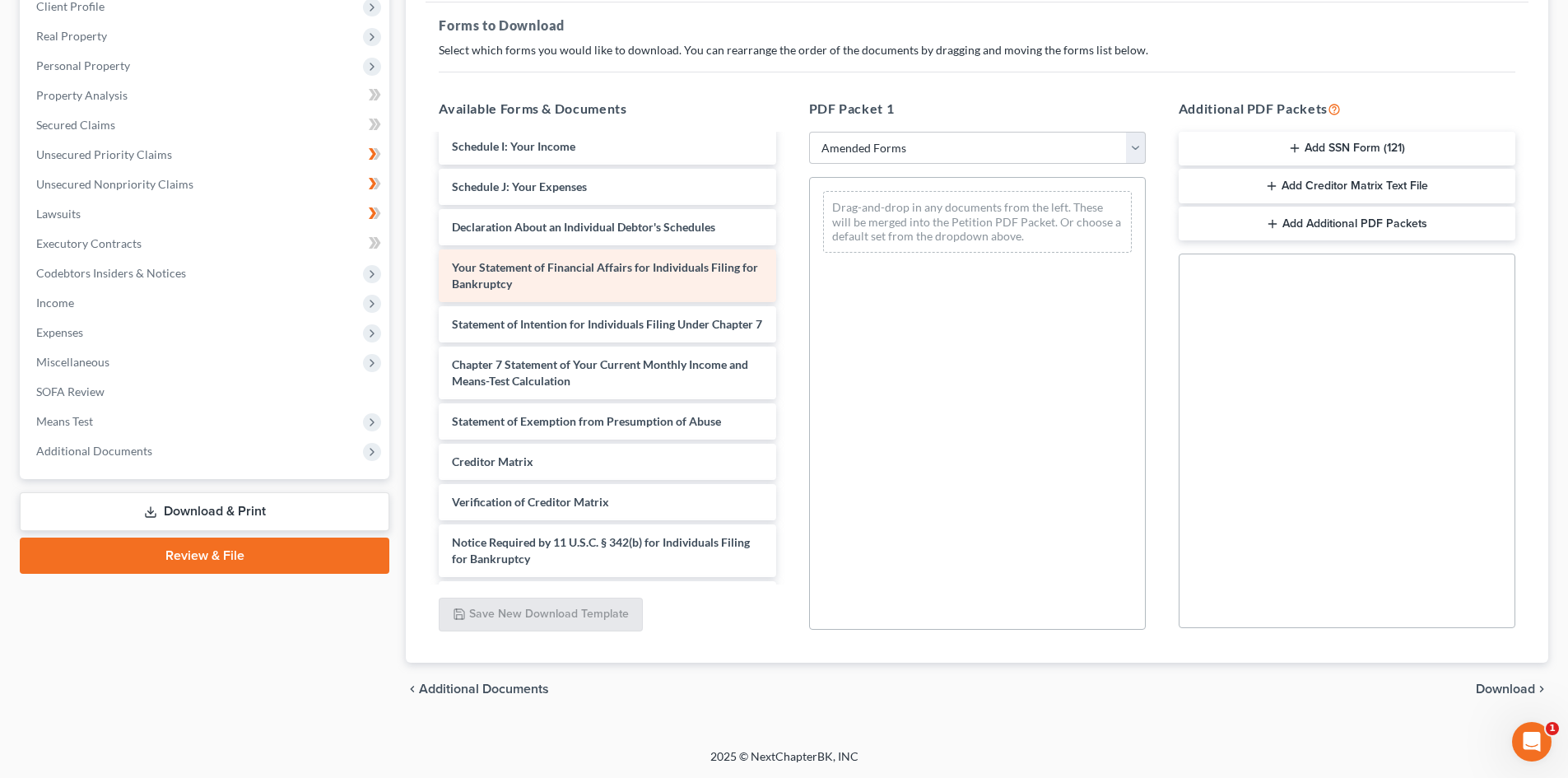
scroll to position [317, 0]
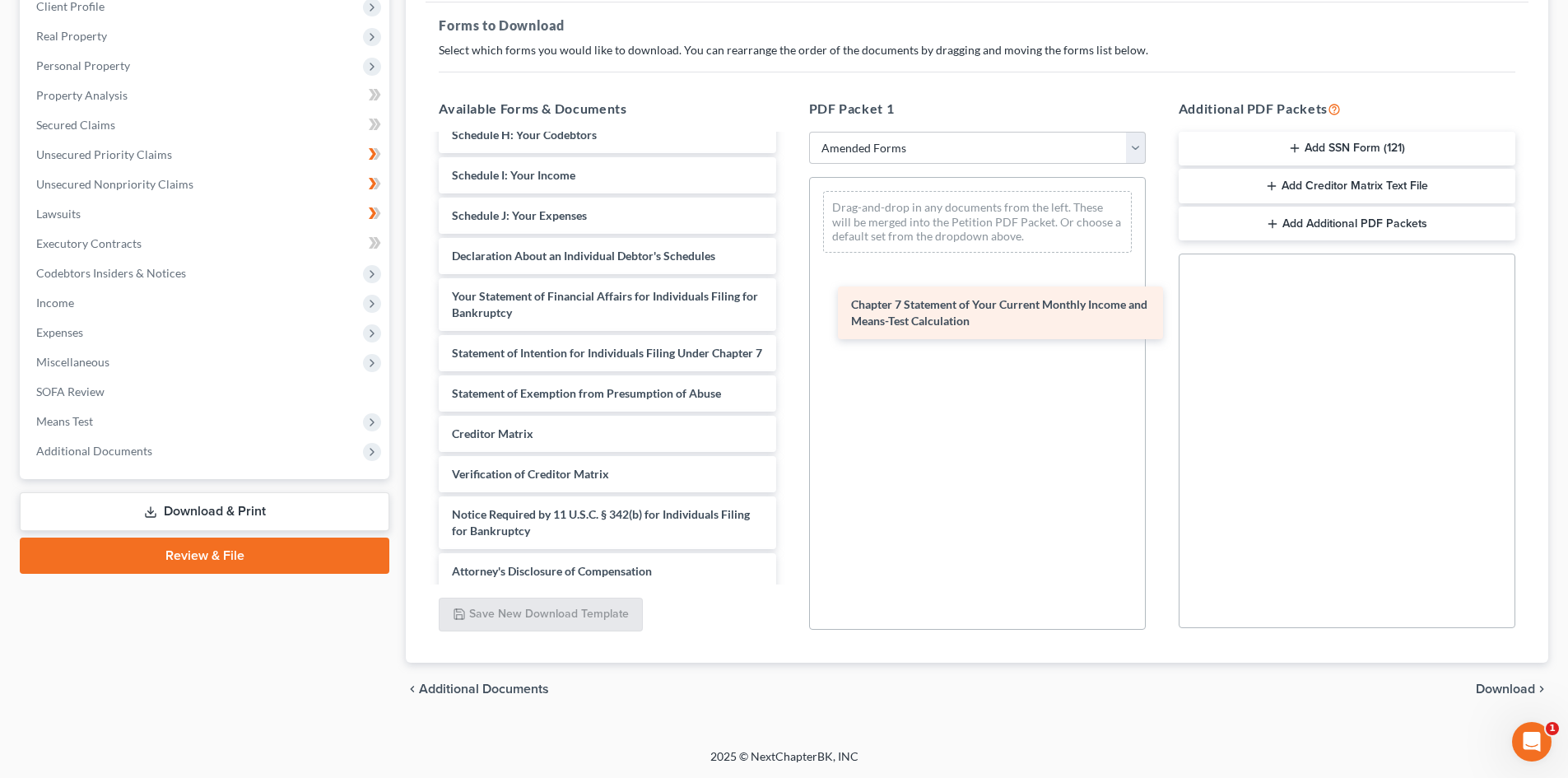
drag, startPoint x: 657, startPoint y: 414, endPoint x: 1056, endPoint y: 298, distance: 415.5
click at [788, 299] on div "Chapter 7 Statement of Your Current Monthly Income and Means-Test Calculation V…" at bounding box center [607, 204] width 363 height 771
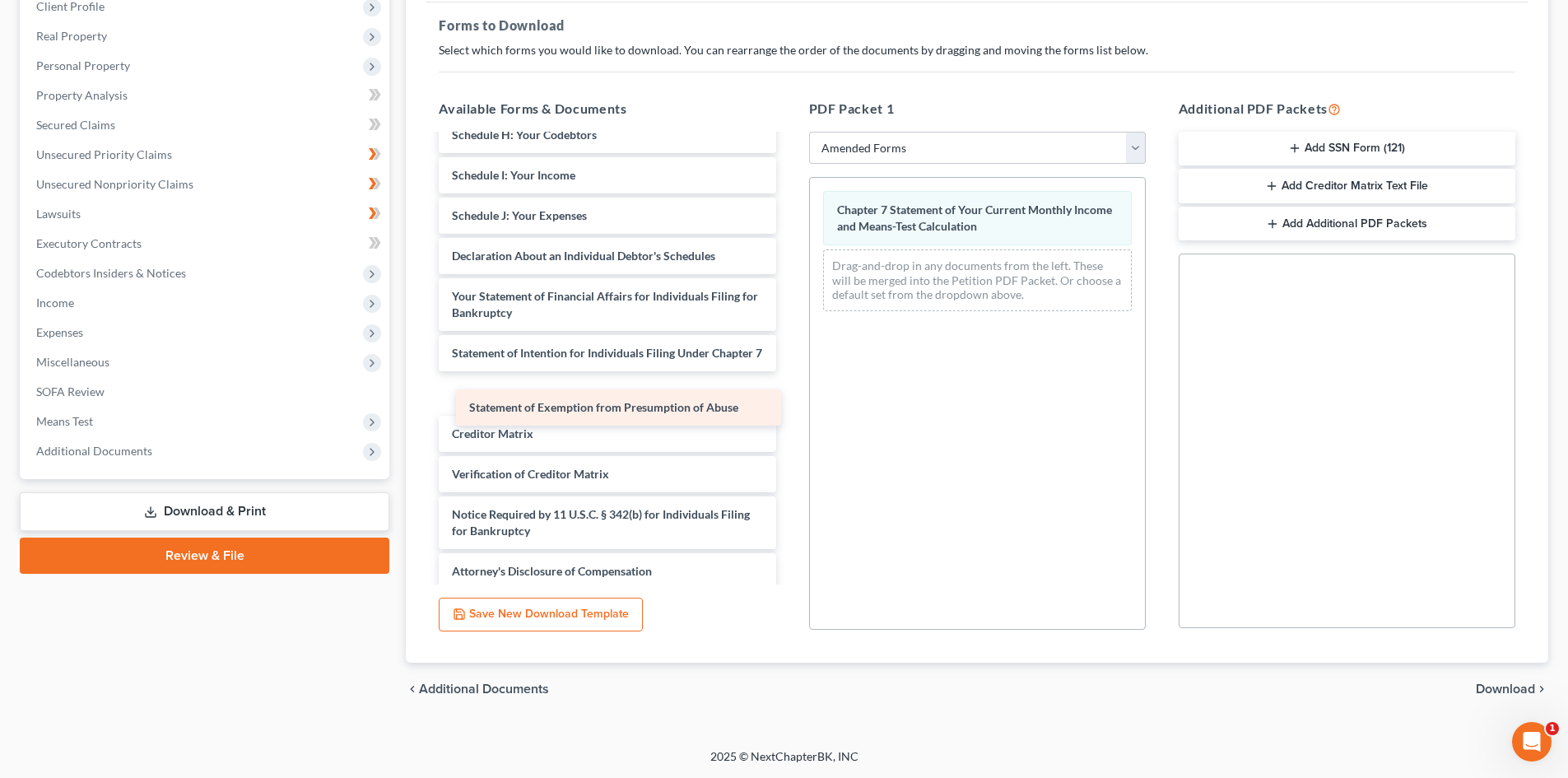
scroll to position [302, 0]
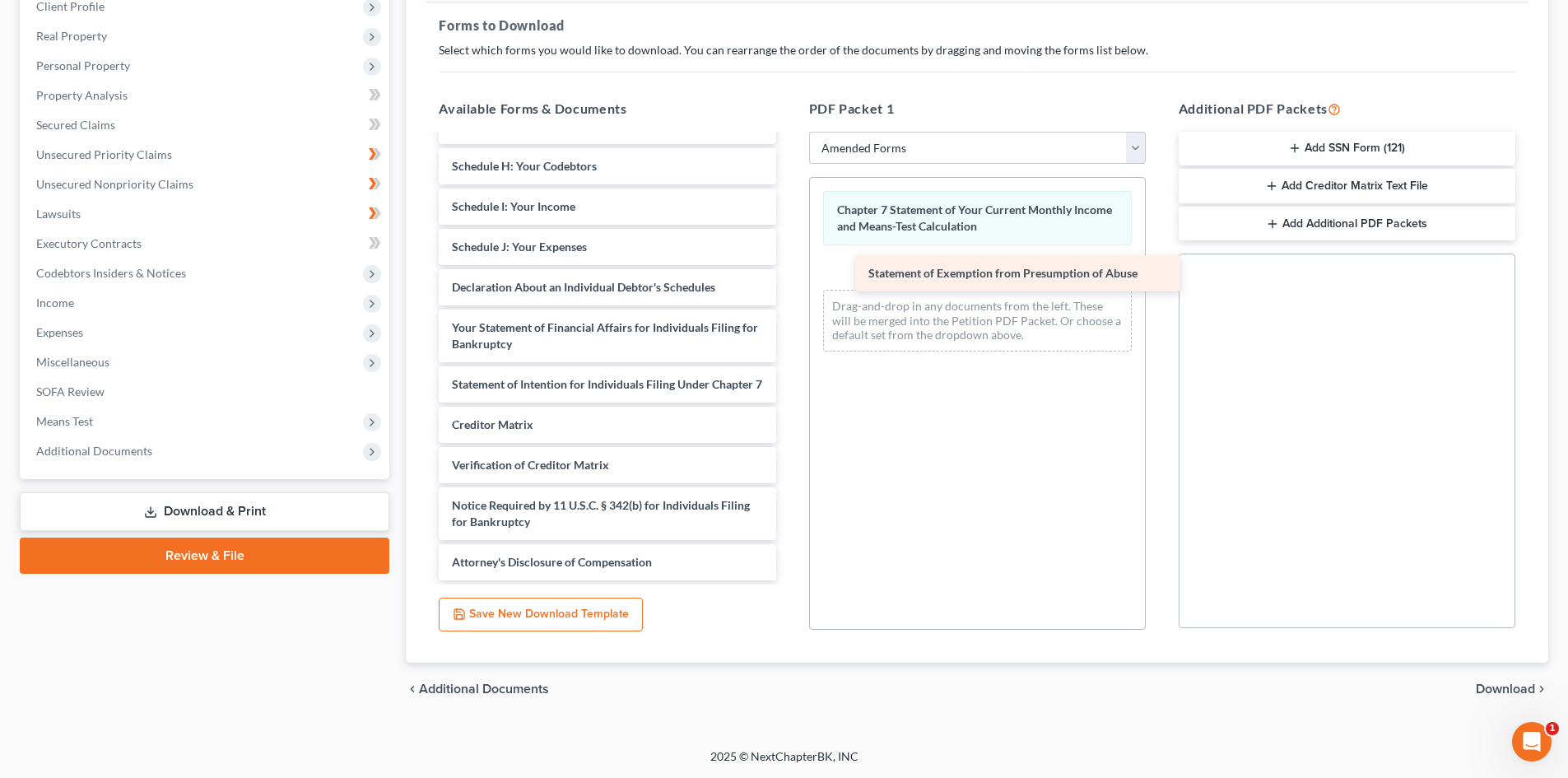
drag, startPoint x: 590, startPoint y: 413, endPoint x: 983, endPoint y: 273, distance: 417.2
click at [788, 273] on div "Statement of Exemption from Presumption of Abuse Voluntary Petition for Individ…" at bounding box center [607, 215] width 363 height 731
click at [1493, 689] on span "Download" at bounding box center [1506, 689] width 60 height 13
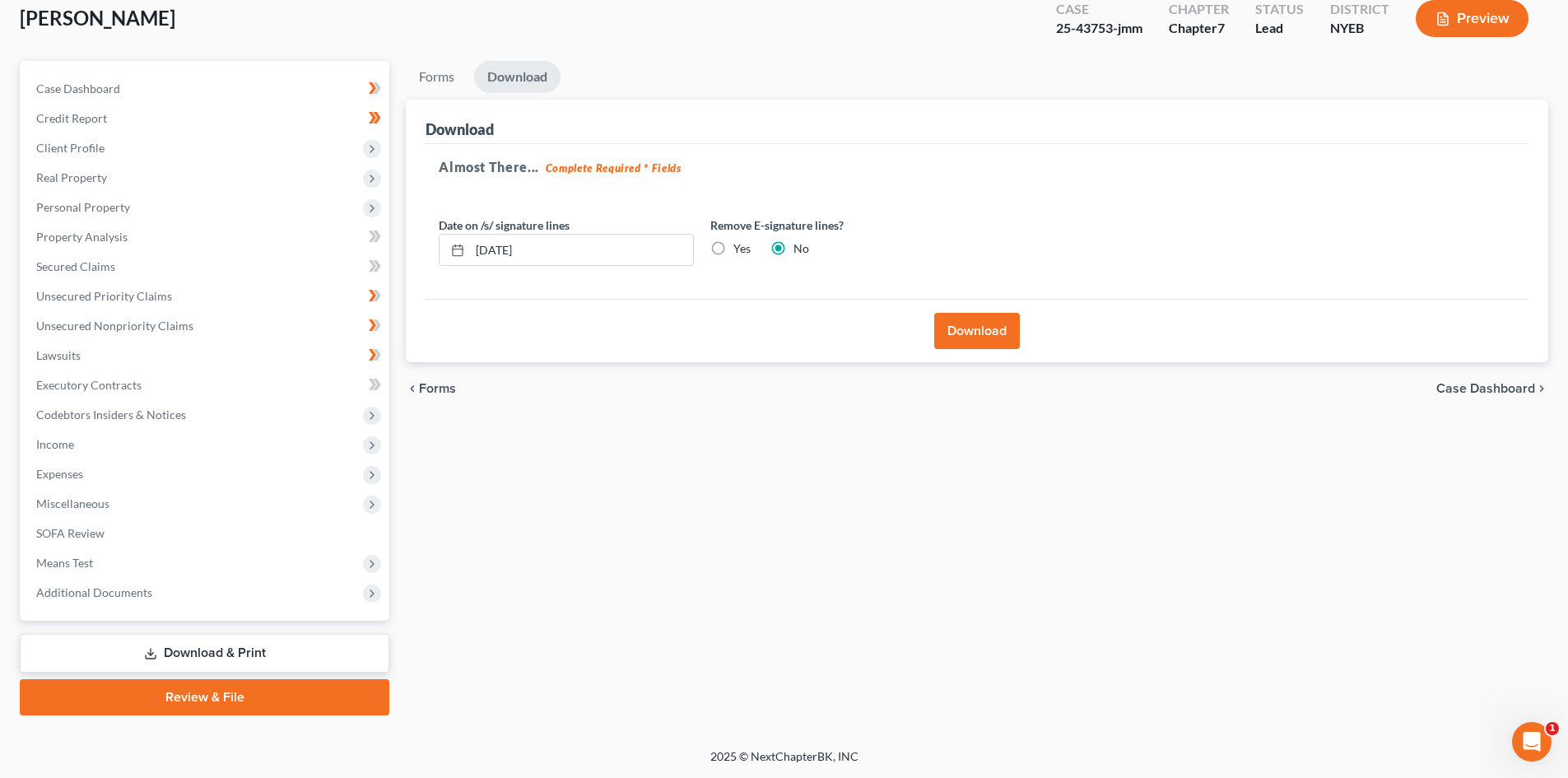
scroll to position [97, 0]
click at [980, 336] on button "Download" at bounding box center [976, 331] width 85 height 36
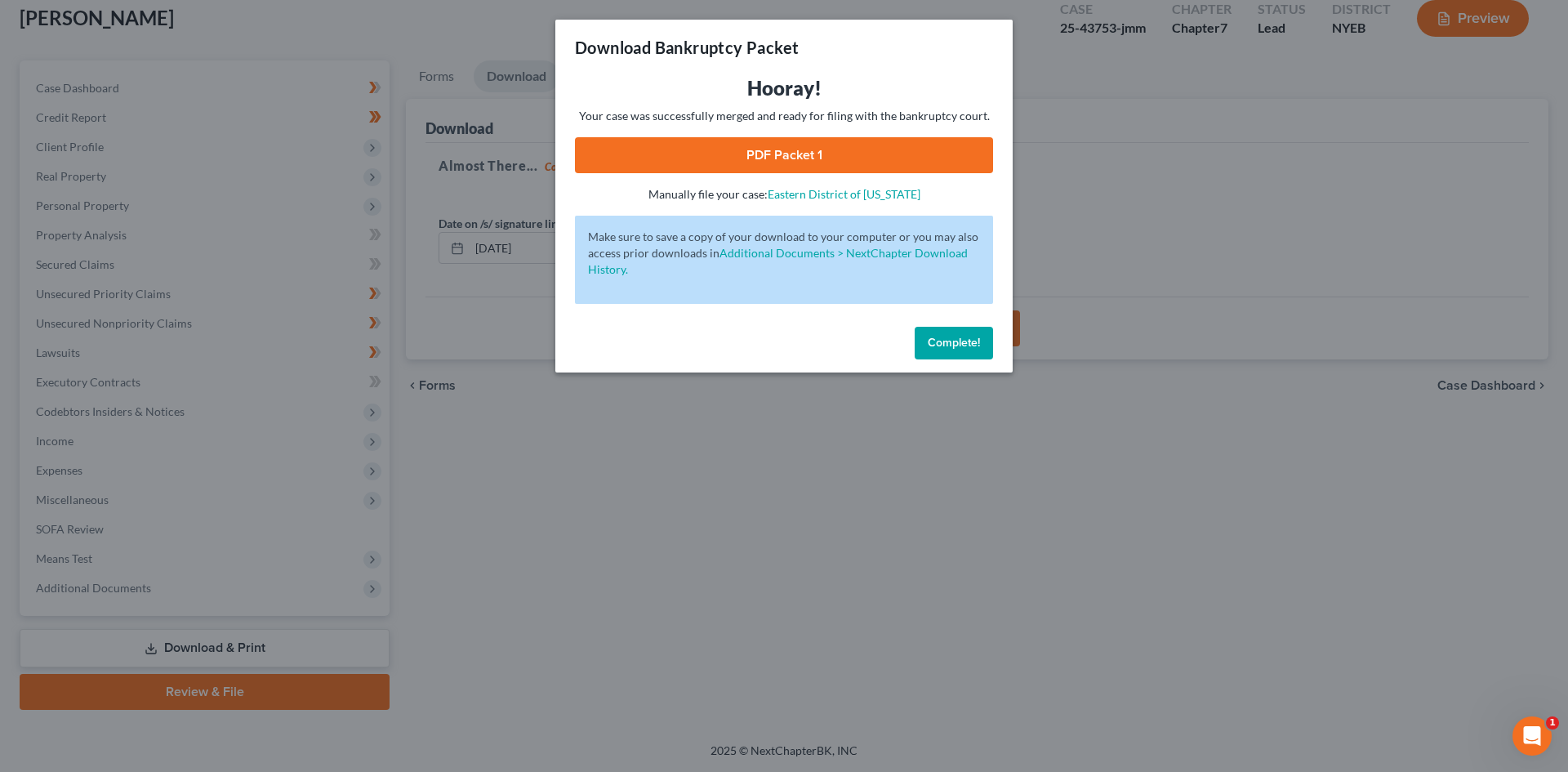
click at [914, 165] on link "PDF Packet 1" at bounding box center [784, 155] width 419 height 36
drag, startPoint x: 1110, startPoint y: 284, endPoint x: 1082, endPoint y: 300, distance: 32.2
click at [1110, 284] on div "Download Bankruptcy Packet Hooray! Your case was successfully merged and ready …" at bounding box center [784, 386] width 1568 height 772
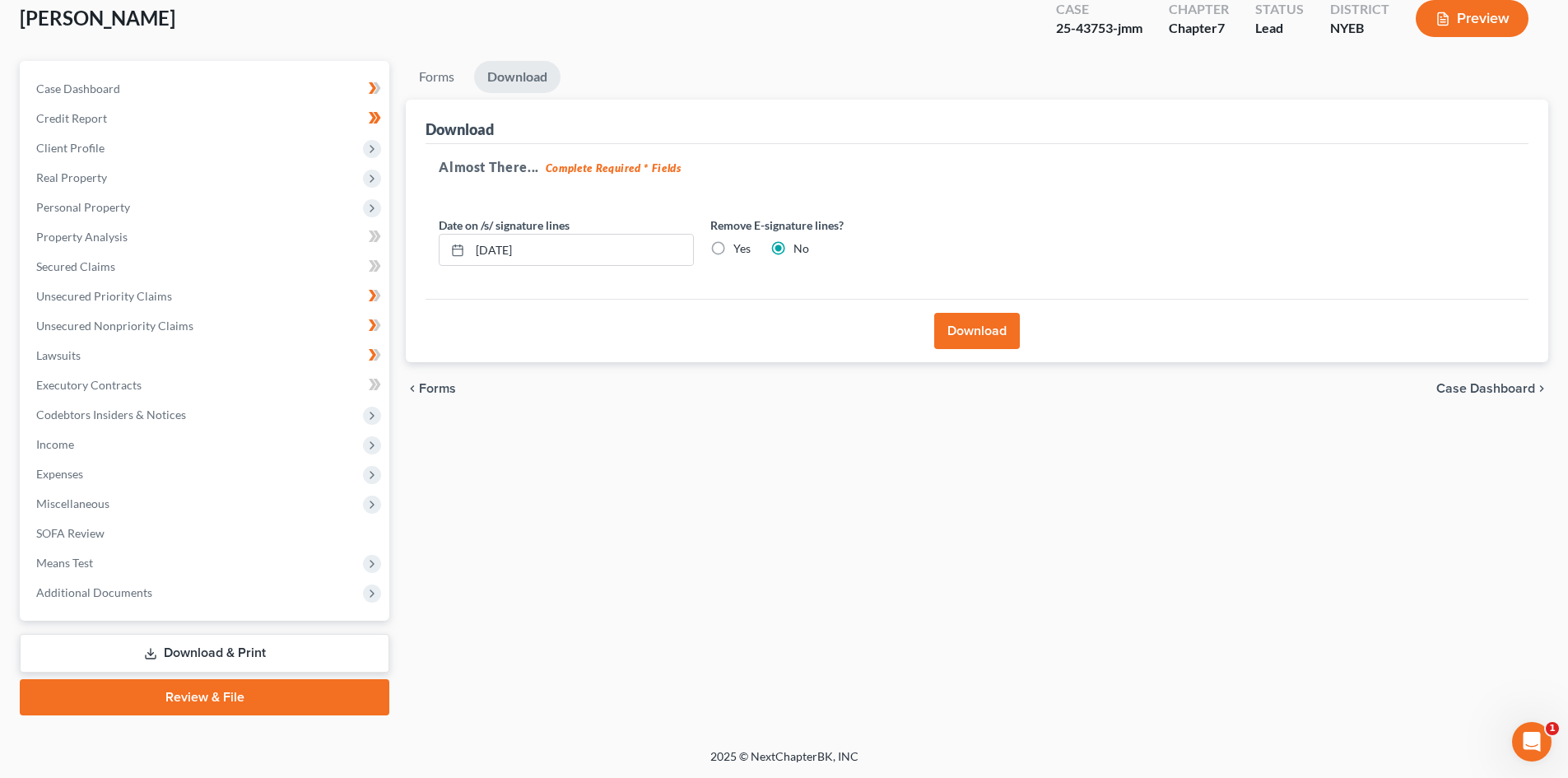
scroll to position [0, 0]
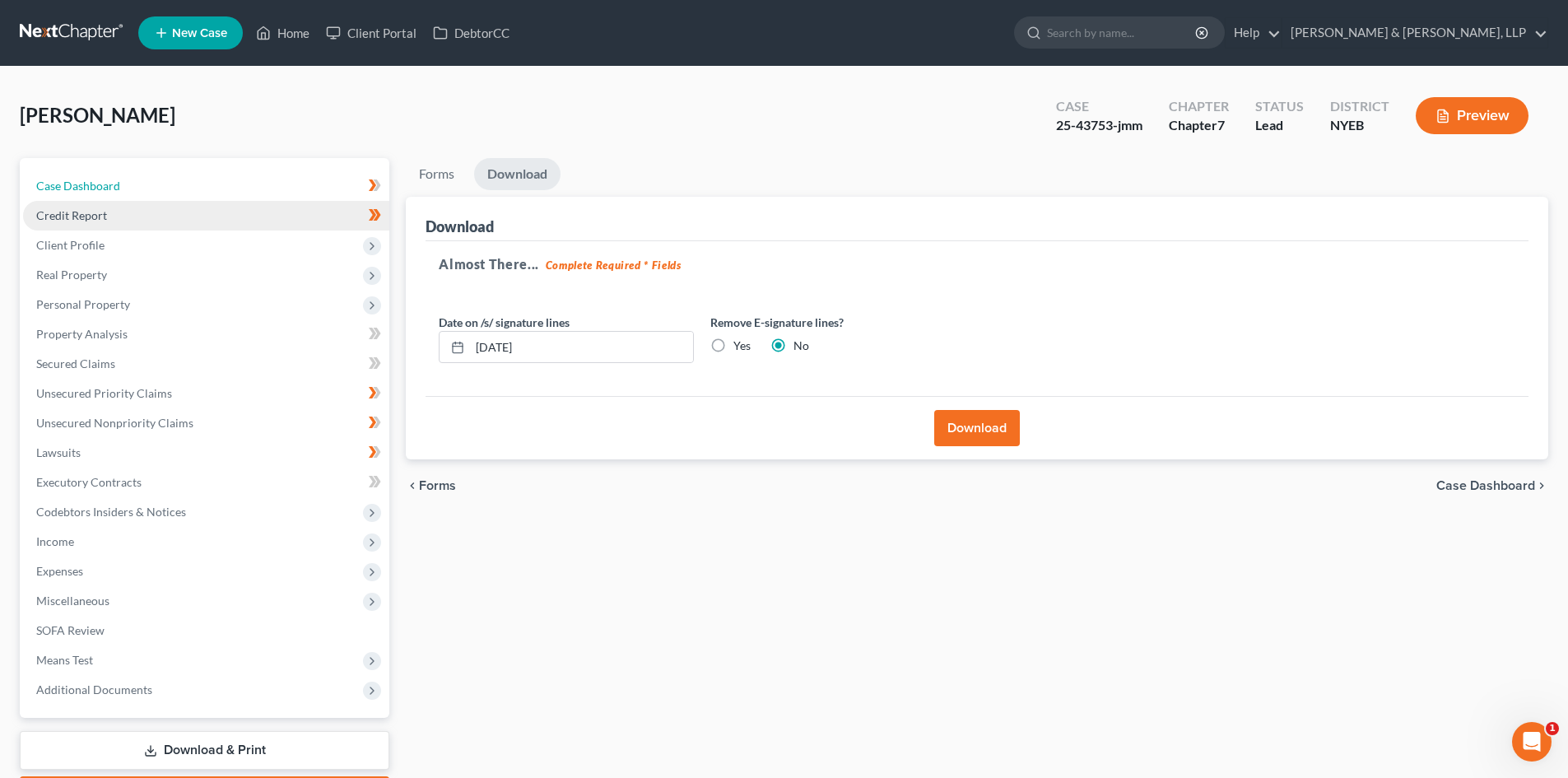
drag, startPoint x: 94, startPoint y: 194, endPoint x: 101, endPoint y: 200, distance: 9.2
click at [95, 193] on link "Case Dashboard" at bounding box center [206, 186] width 366 height 30
